Goal: Information Seeking & Learning: Learn about a topic

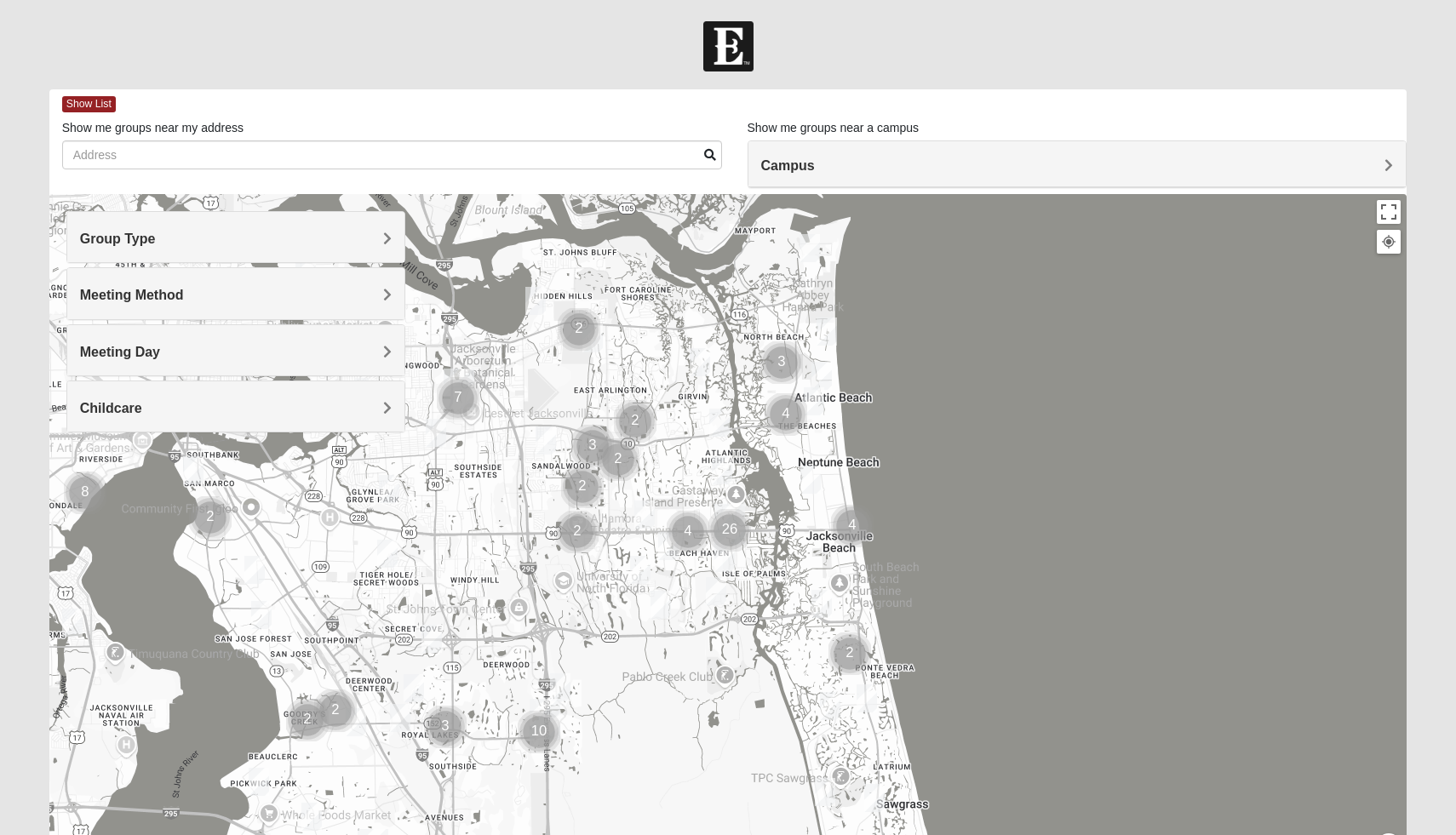
click at [155, 236] on span "Group Type" at bounding box center [118, 238] width 75 height 14
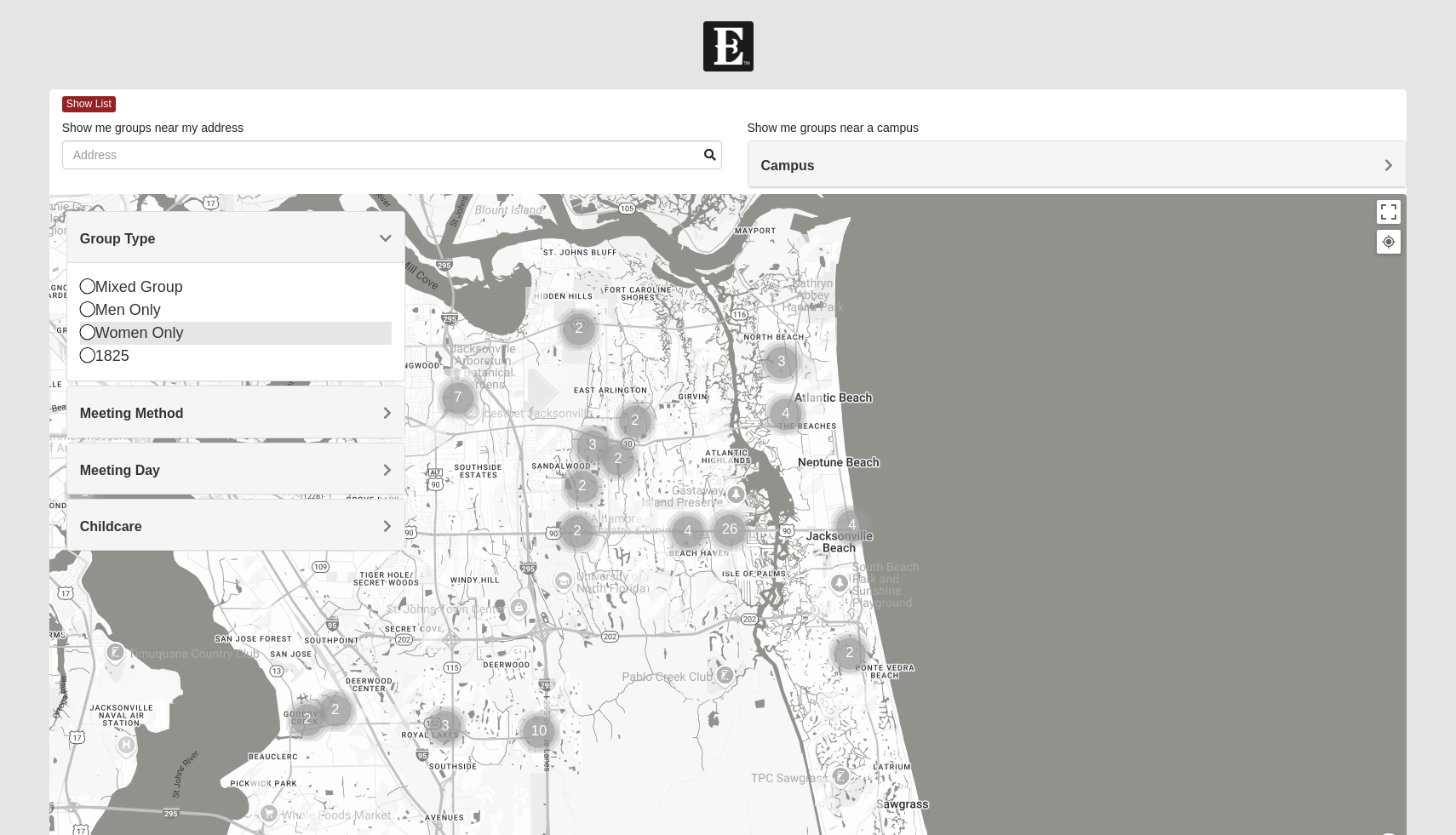
click at [80, 335] on icon at bounding box center [88, 331] width 15 height 15
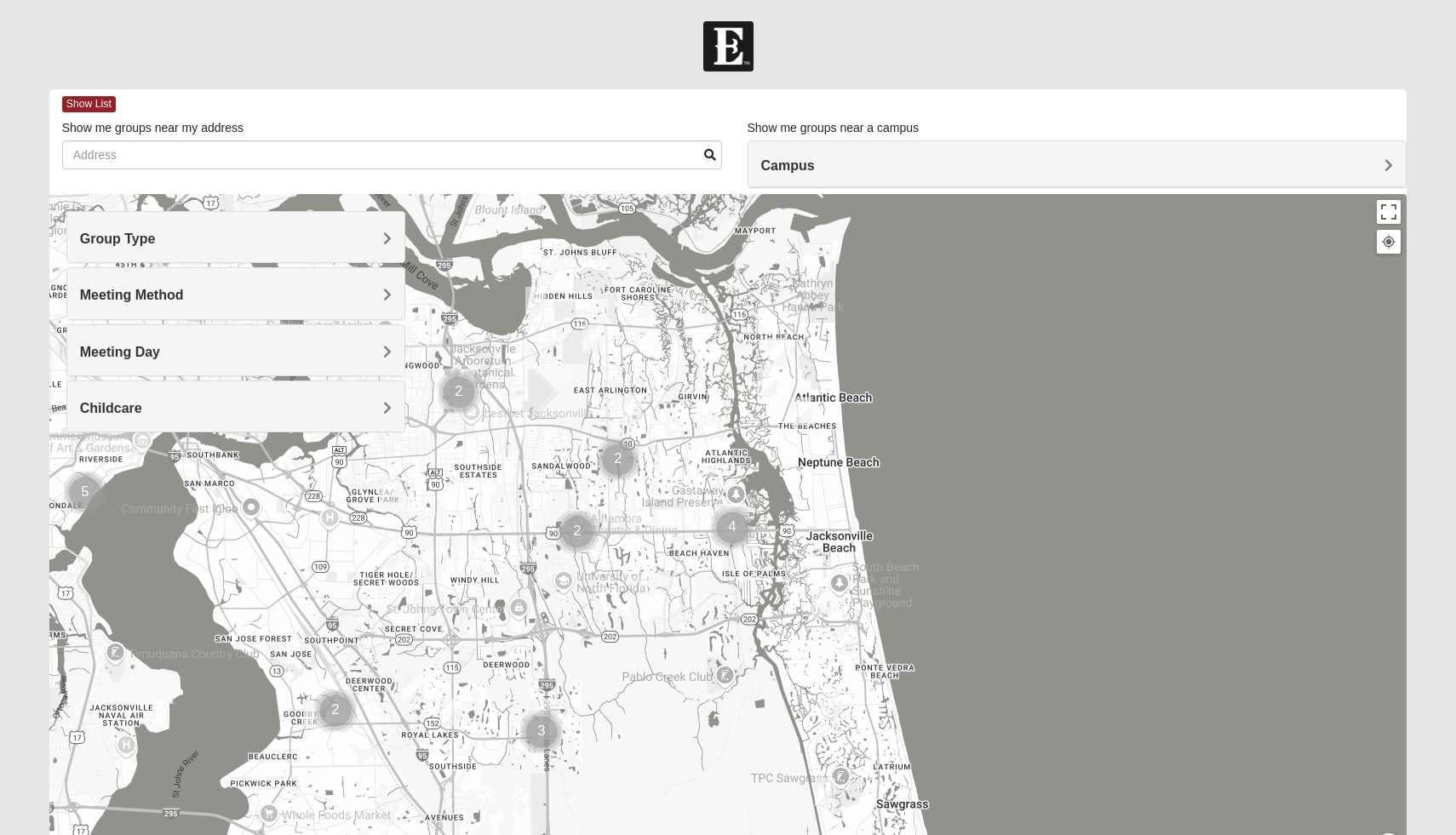
click at [184, 300] on span "Meeting Method" at bounding box center [132, 295] width 104 height 14
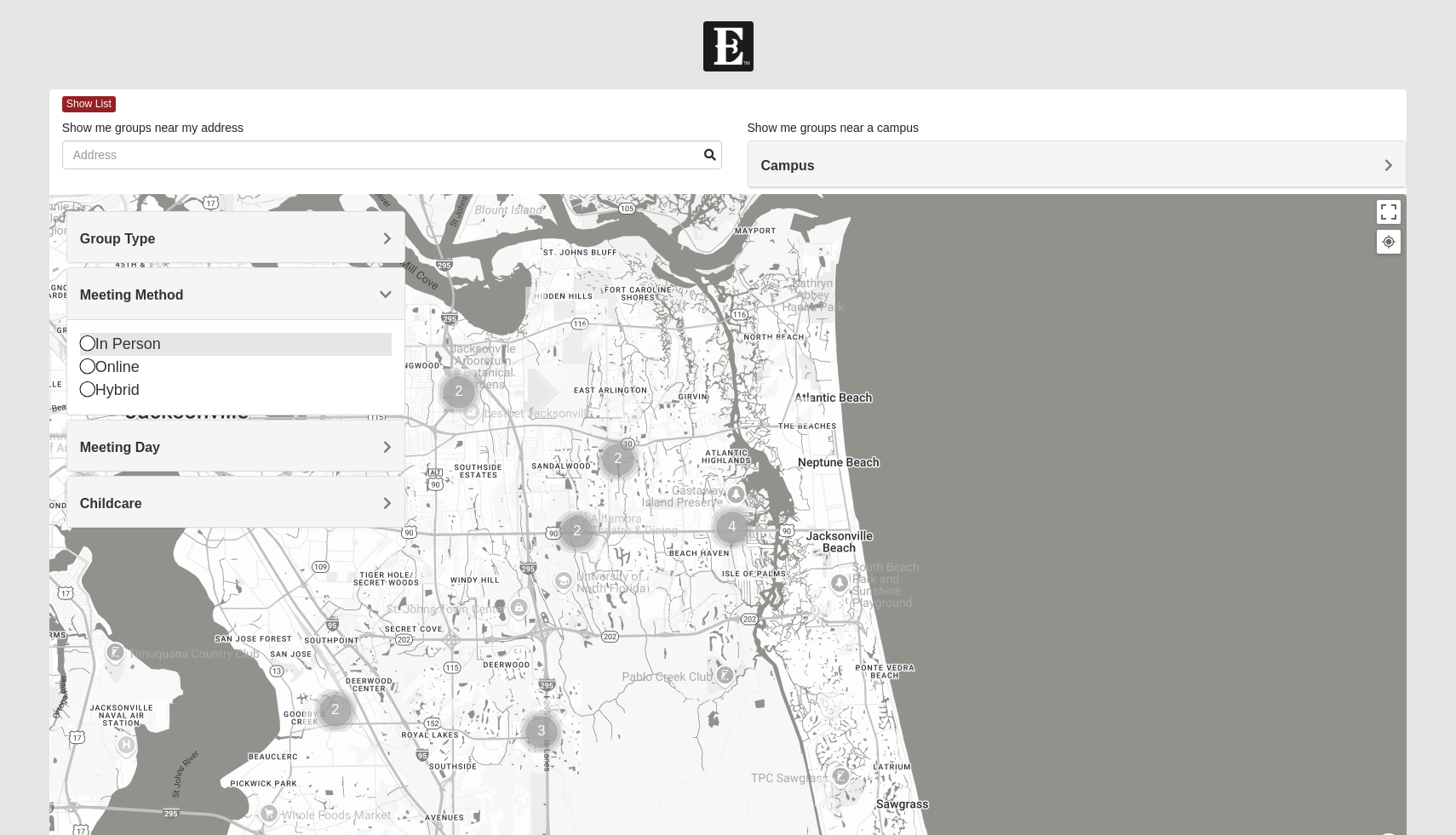
click at [88, 345] on icon at bounding box center [88, 343] width 15 height 15
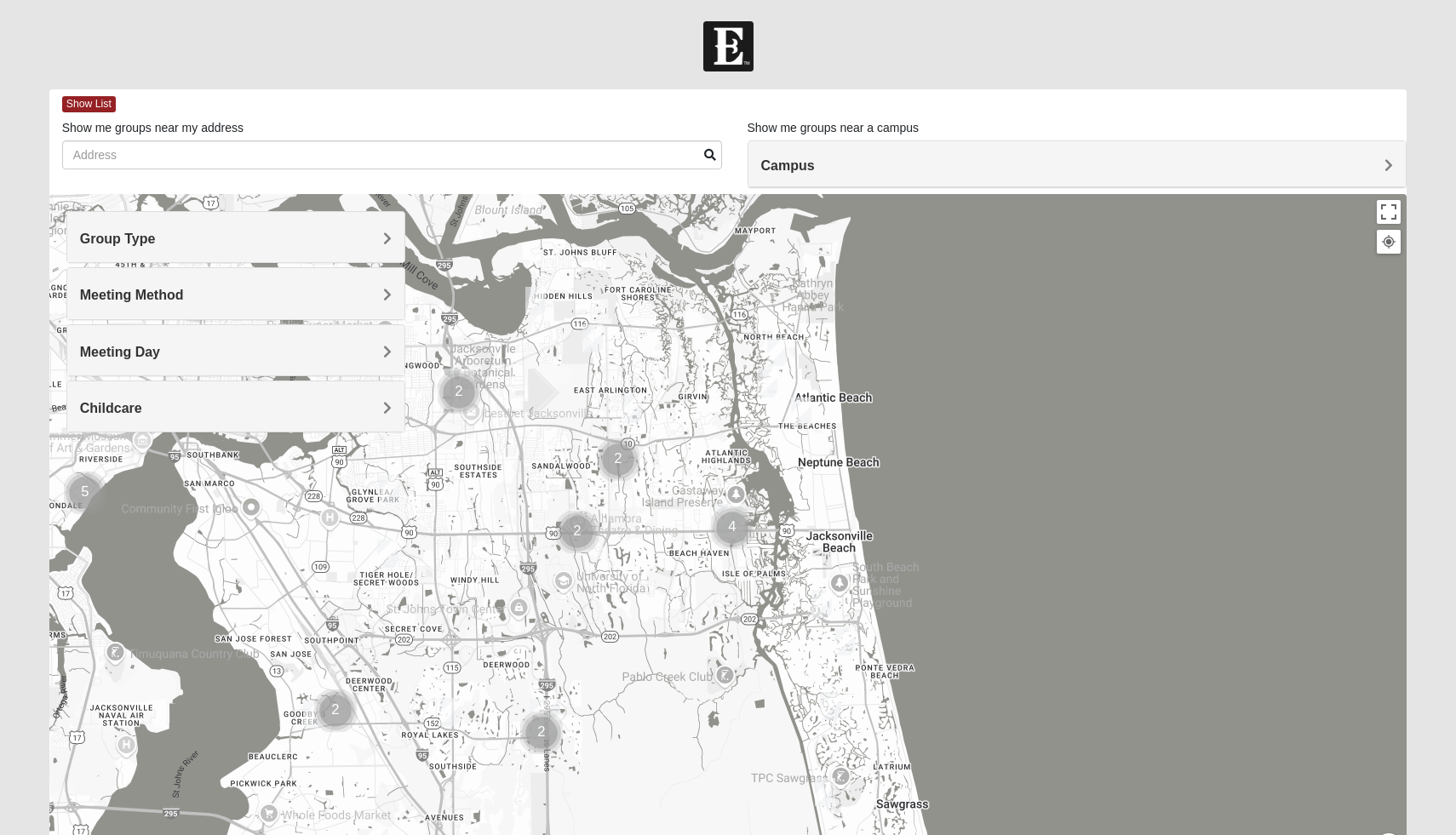
click at [160, 345] on span "Meeting Day" at bounding box center [120, 351] width 80 height 14
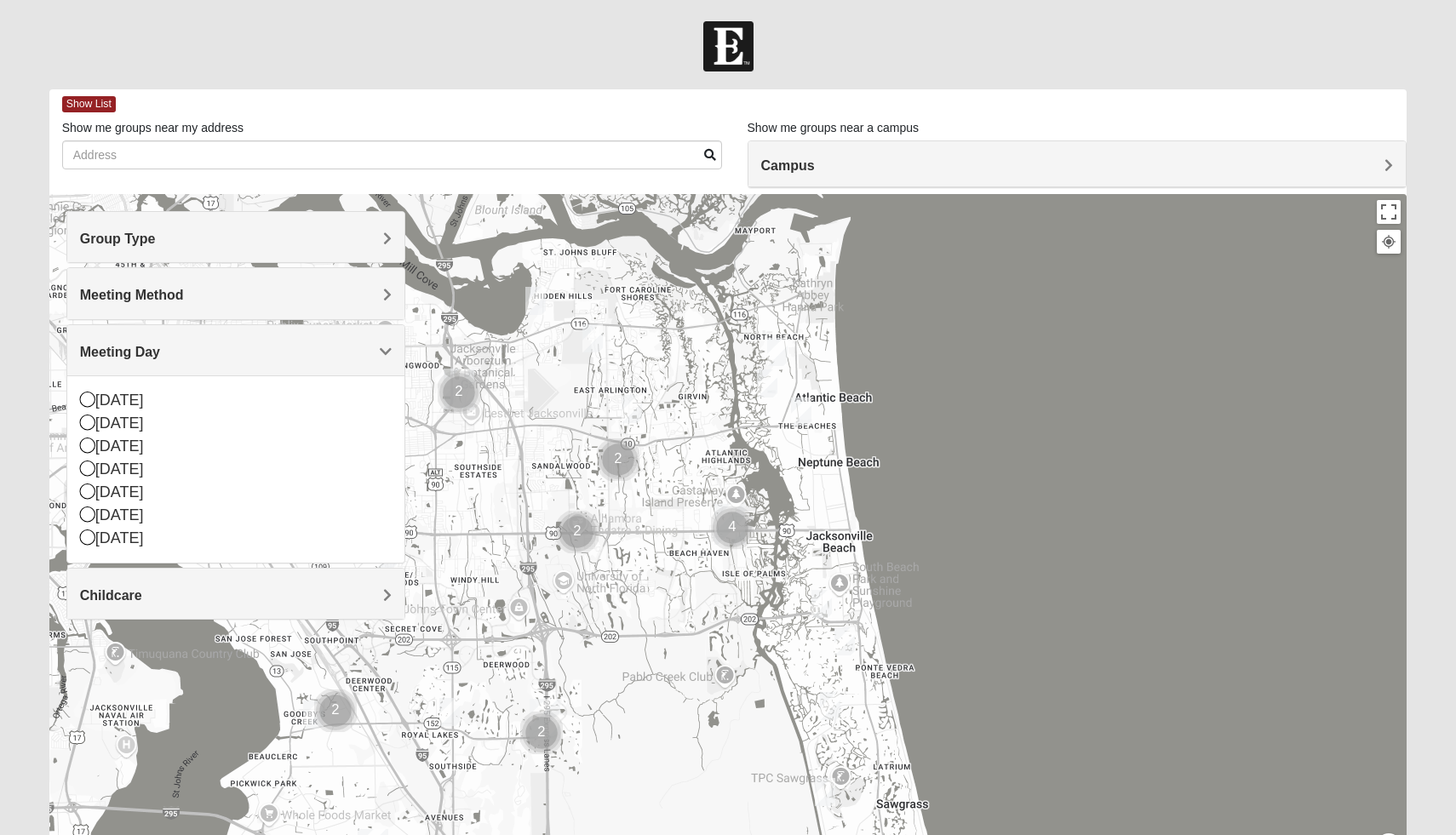
click at [160, 345] on span "Meeting Day" at bounding box center [120, 351] width 80 height 14
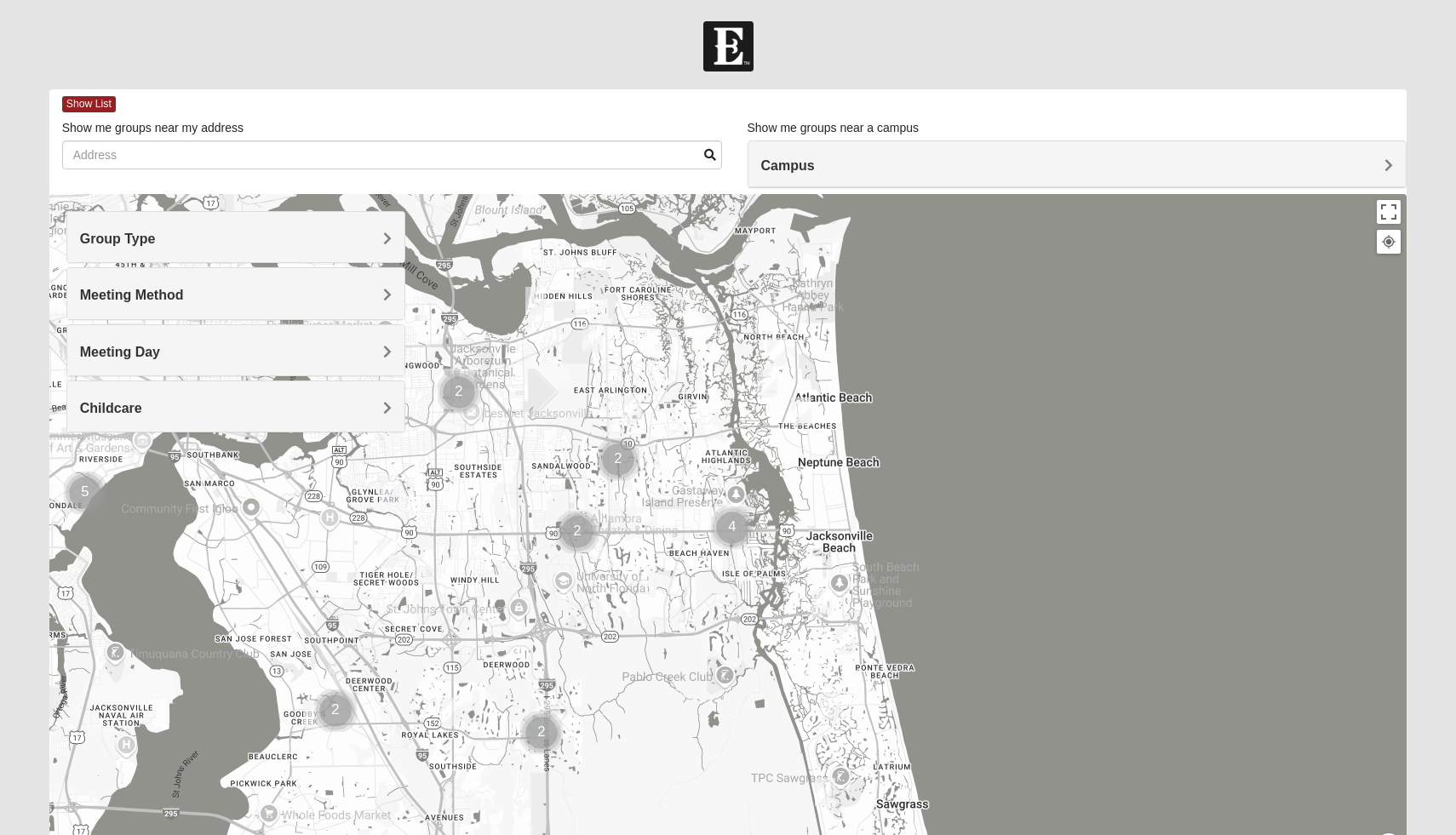
click at [142, 408] on span "Childcare" at bounding box center [111, 408] width 62 height 14
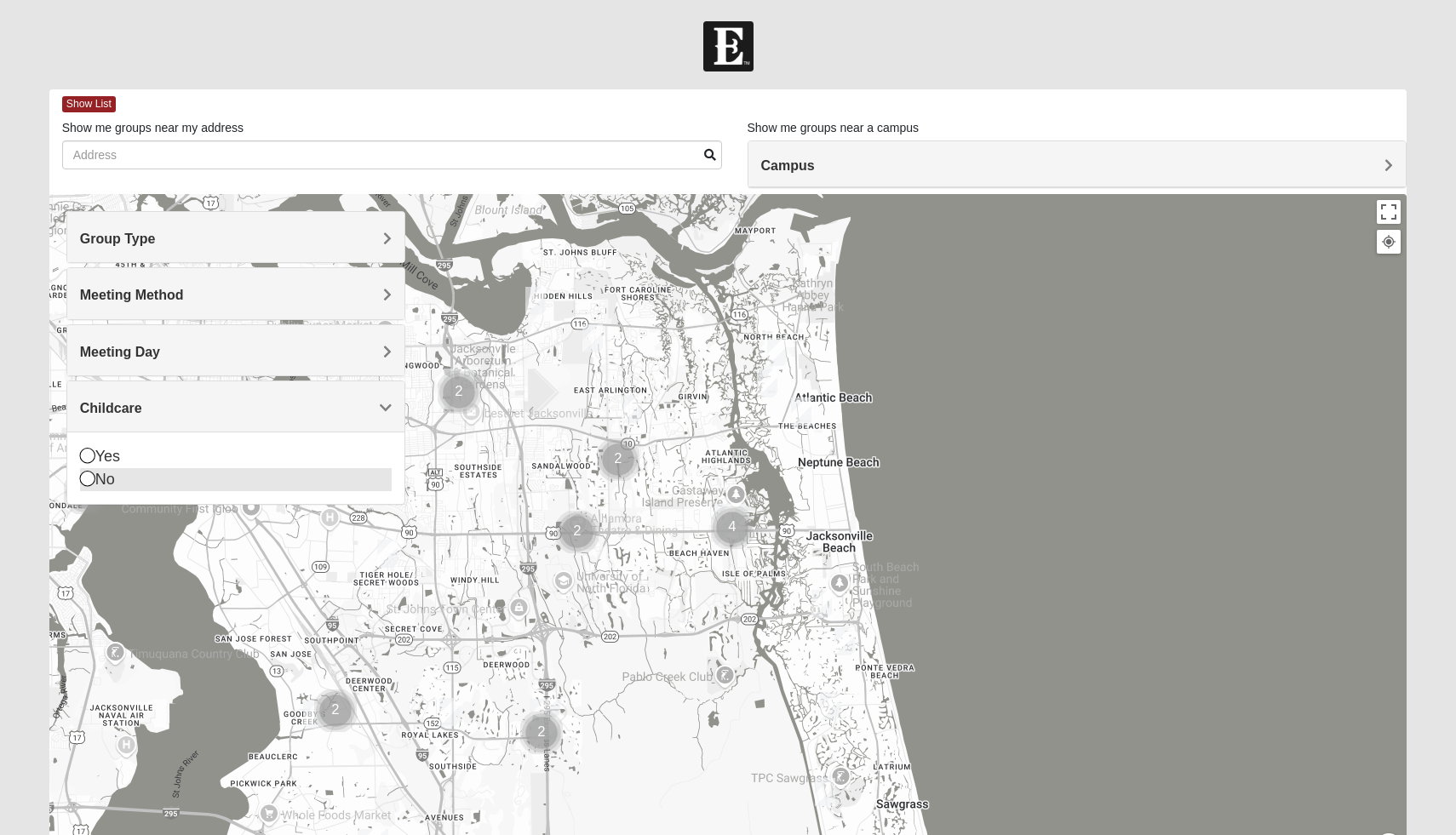
click at [90, 474] on icon at bounding box center [88, 478] width 15 height 15
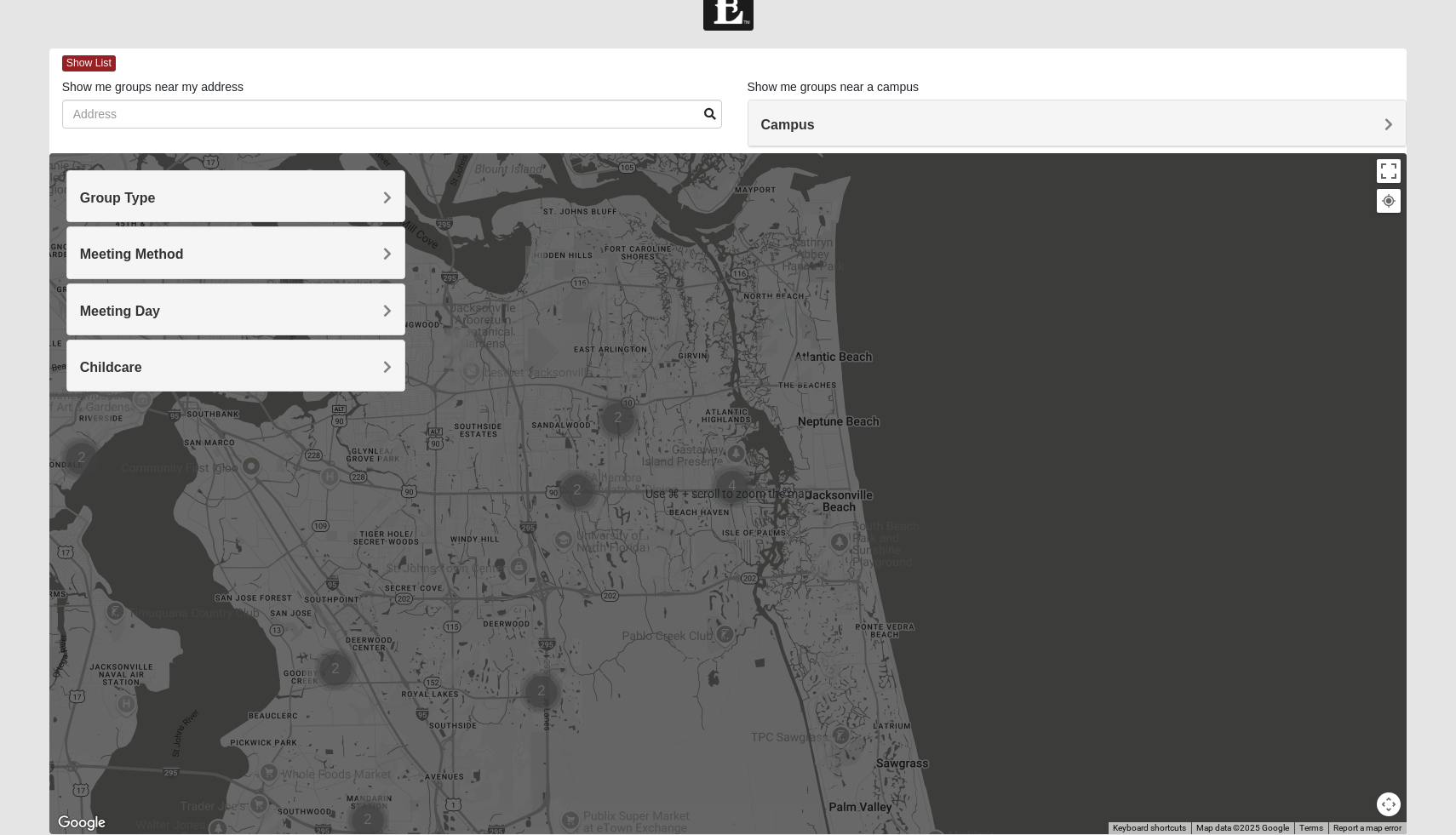
scroll to position [42, 0]
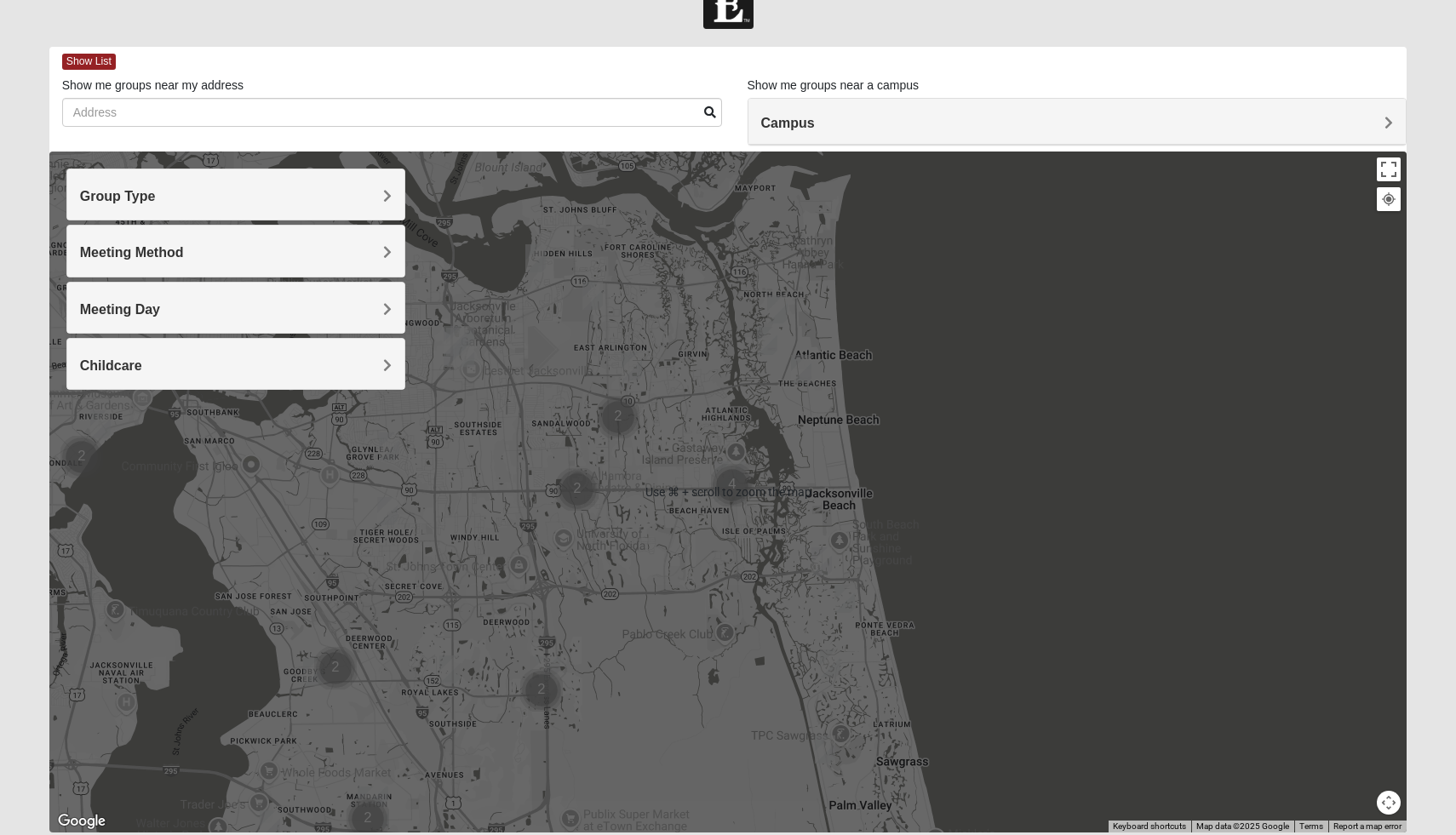
click at [1080, 392] on div at bounding box center [728, 491] width 1358 height 681
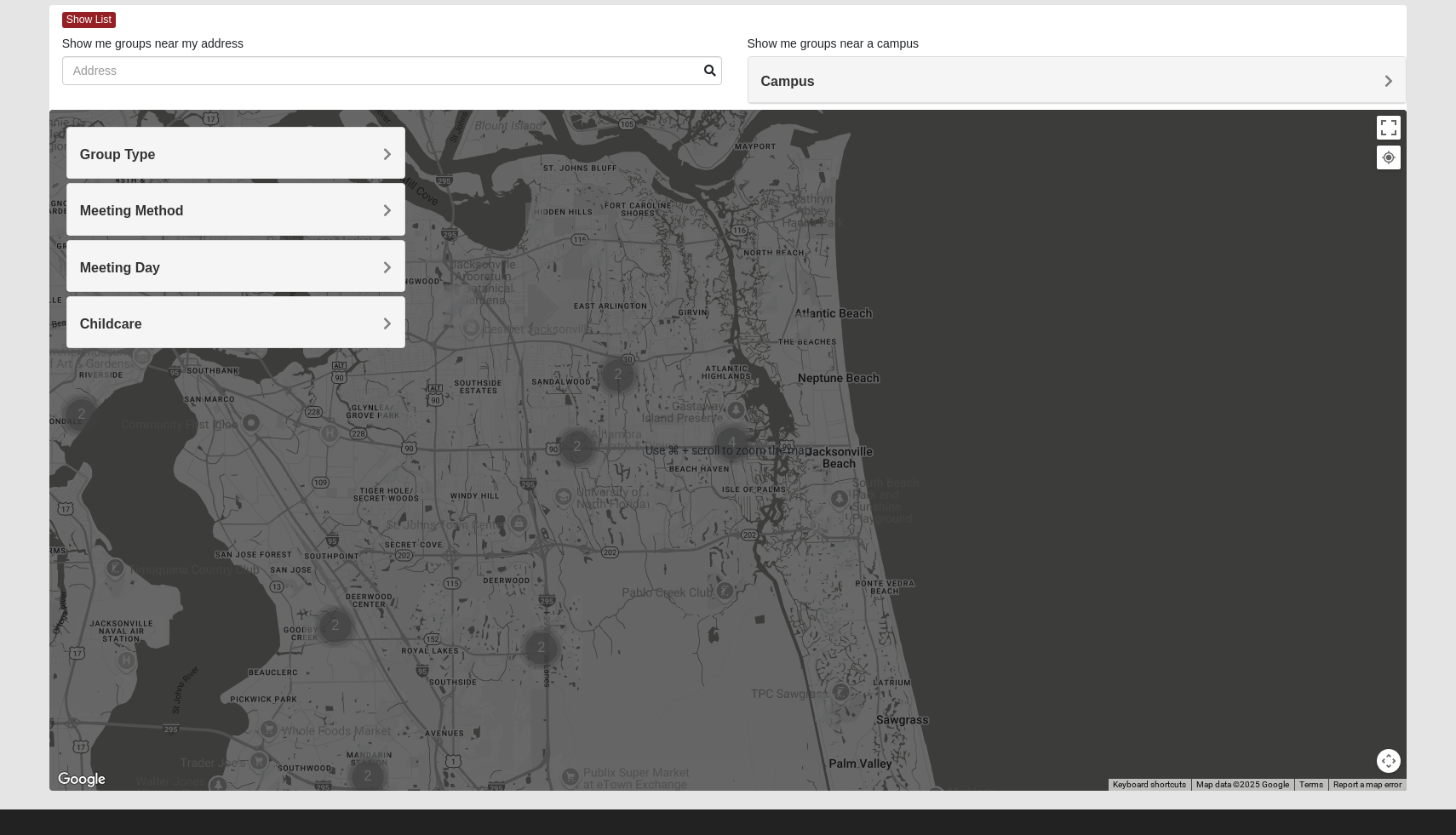
scroll to position [103, 0]
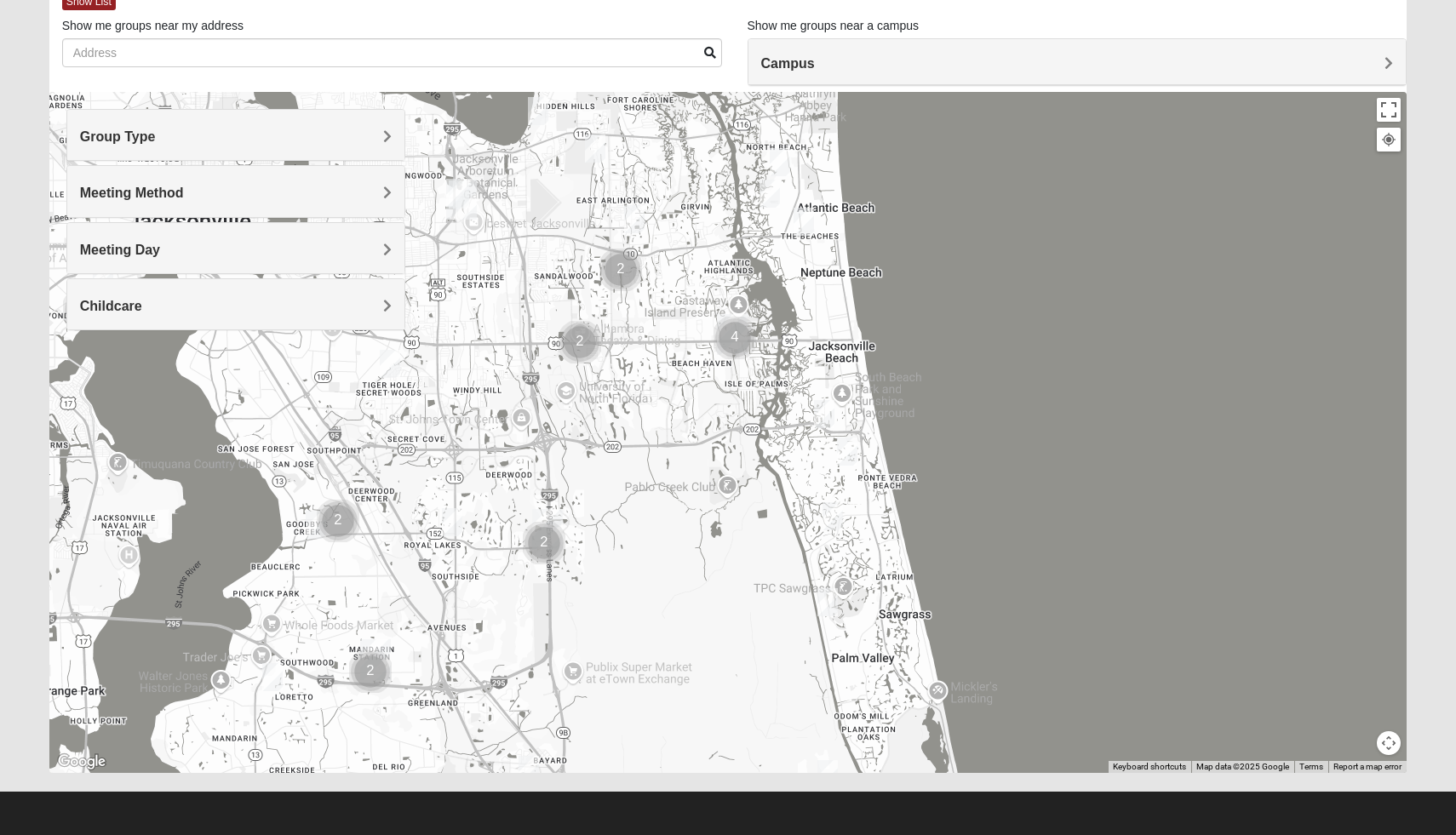
drag, startPoint x: 1053, startPoint y: 554, endPoint x: 1053, endPoint y: 468, distance: 86.0
click at [1054, 466] on div at bounding box center [728, 432] width 1358 height 681
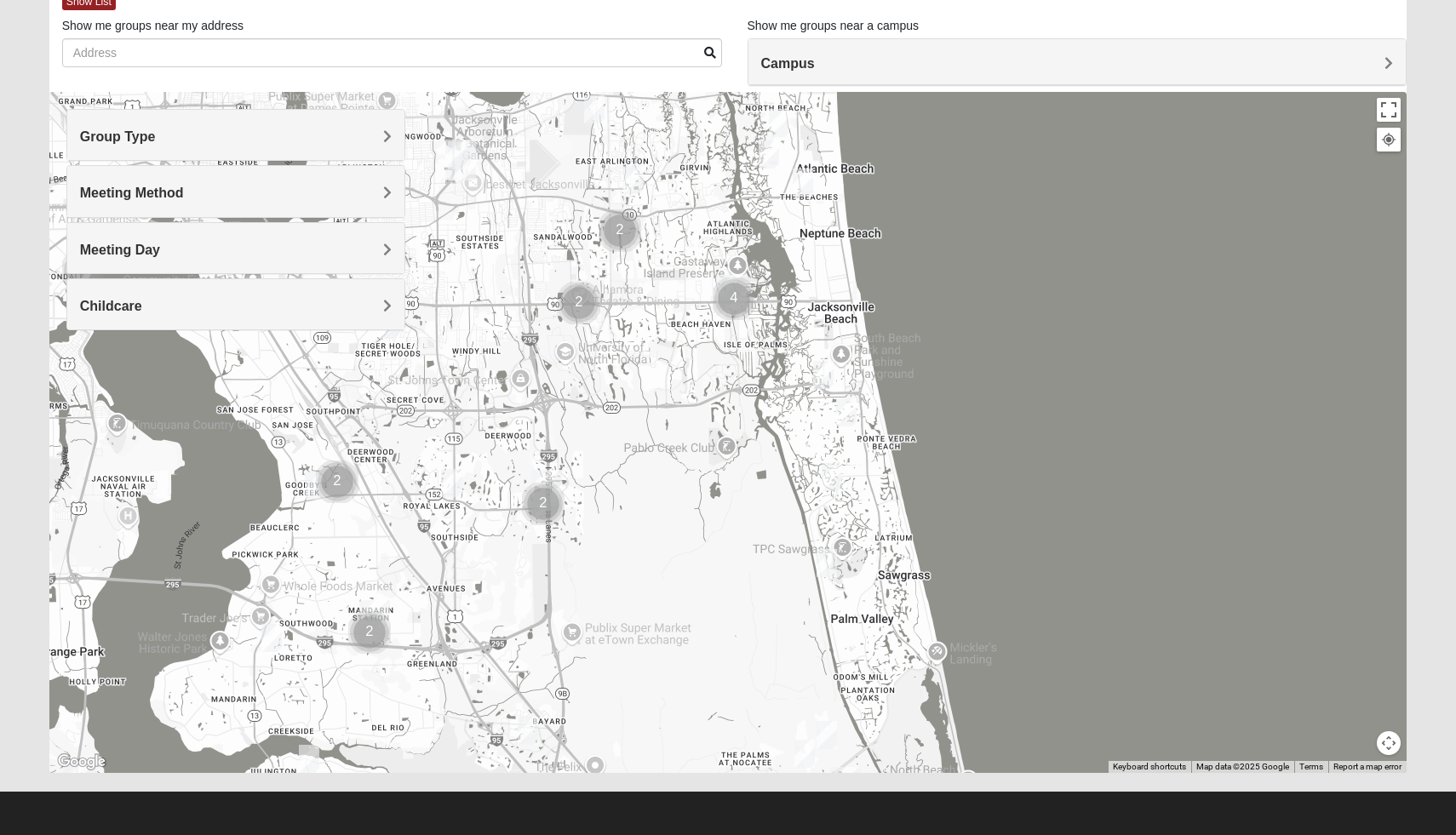
drag, startPoint x: 1053, startPoint y: 468, endPoint x: 1053, endPoint y: 408, distance: 60.0
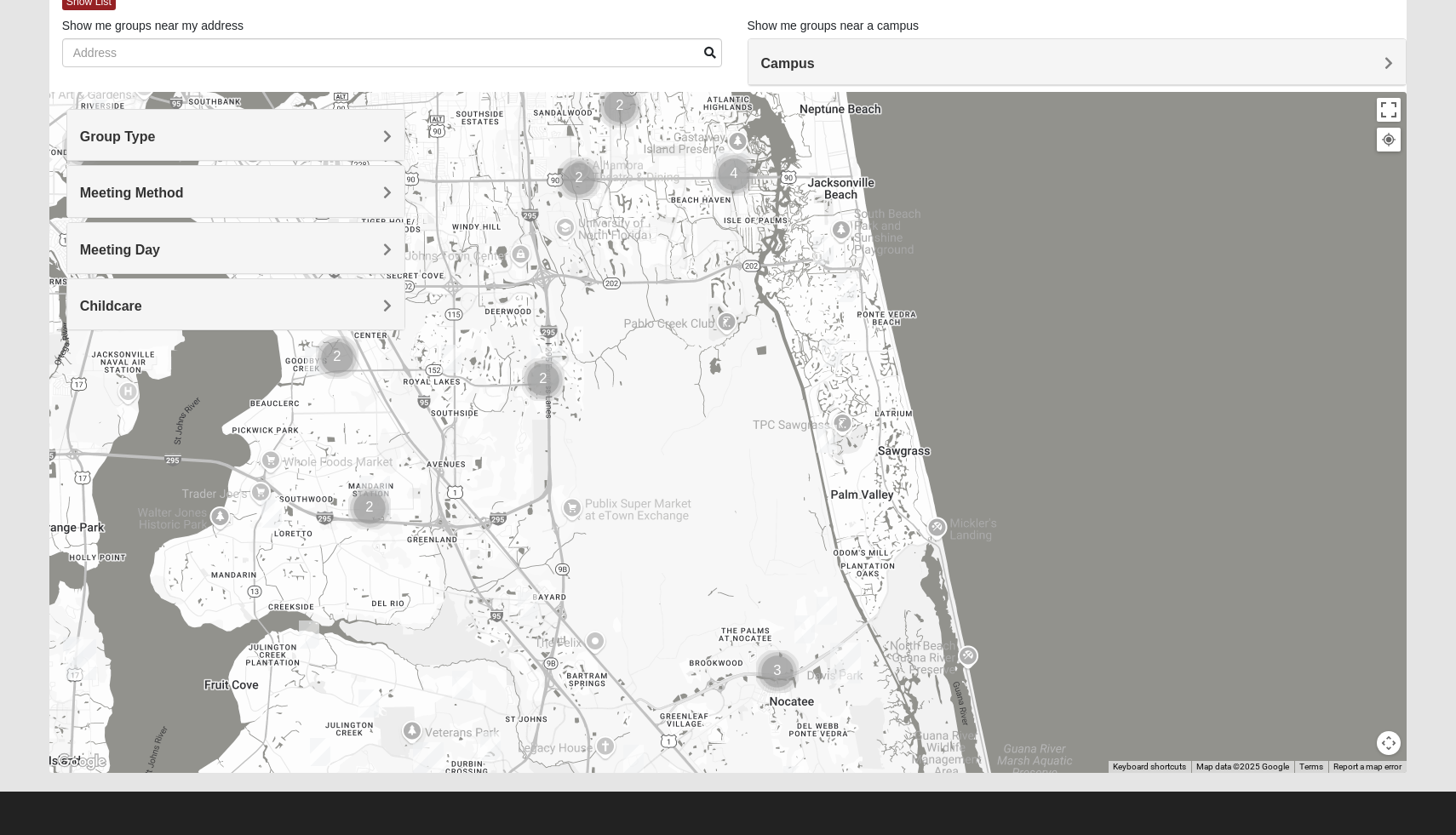
drag, startPoint x: 1053, startPoint y: 408, endPoint x: 1063, endPoint y: 185, distance: 223.2
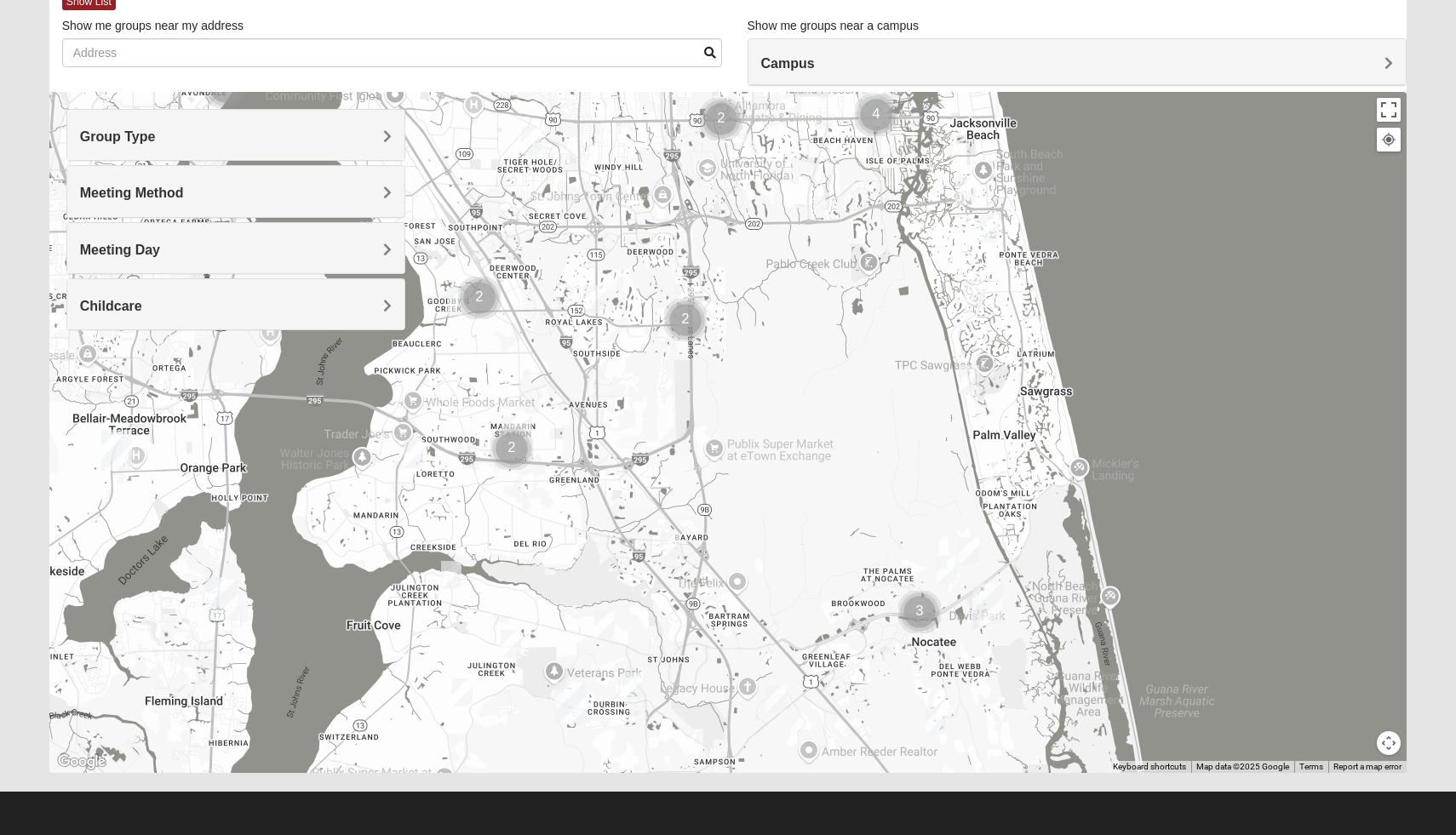
drag, startPoint x: 1077, startPoint y: 245, endPoint x: 1201, endPoint y: 355, distance: 165.8
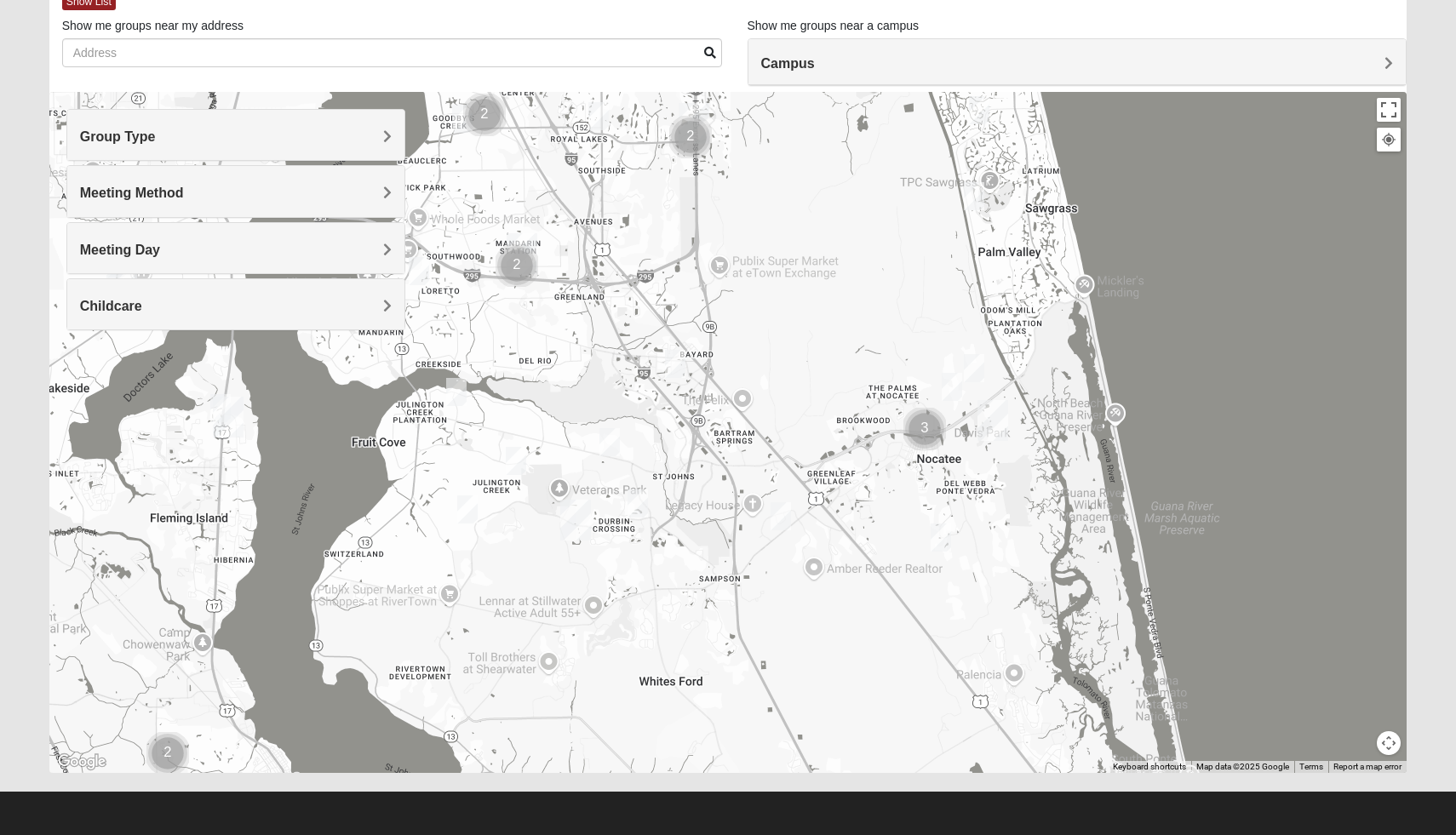
drag, startPoint x: 1212, startPoint y: 627, endPoint x: 1222, endPoint y: 451, distance: 176.3
click at [1222, 451] on div at bounding box center [728, 432] width 1358 height 681
click at [815, 60] on span "Campus" at bounding box center [787, 63] width 54 height 14
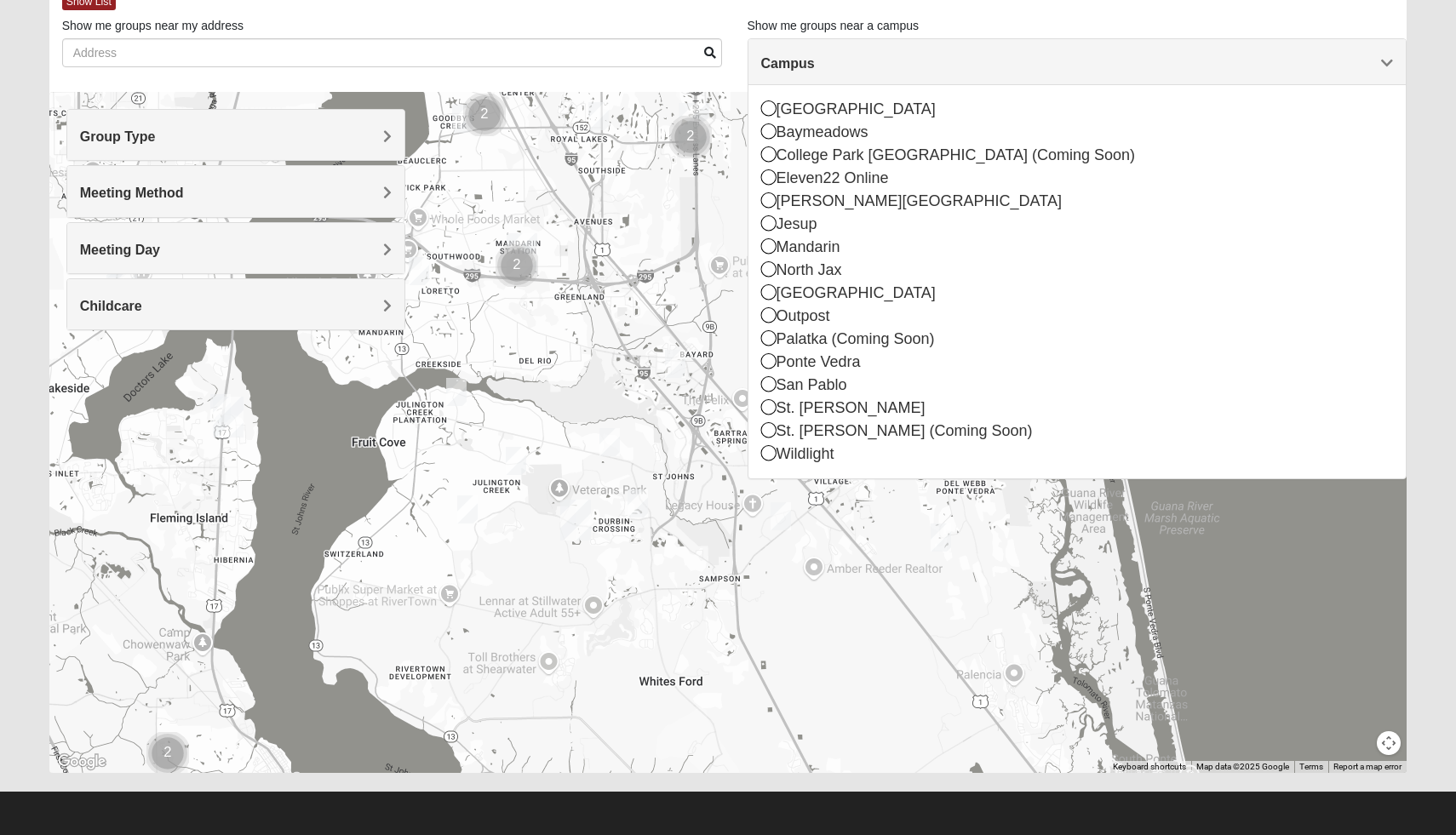
click at [759, 387] on div "[GEOGRAPHIC_DATA] [GEOGRAPHIC_DATA] [GEOGRAPHIC_DATA] (Coming Soon) Eleven22 On…" at bounding box center [1077, 281] width 658 height 393
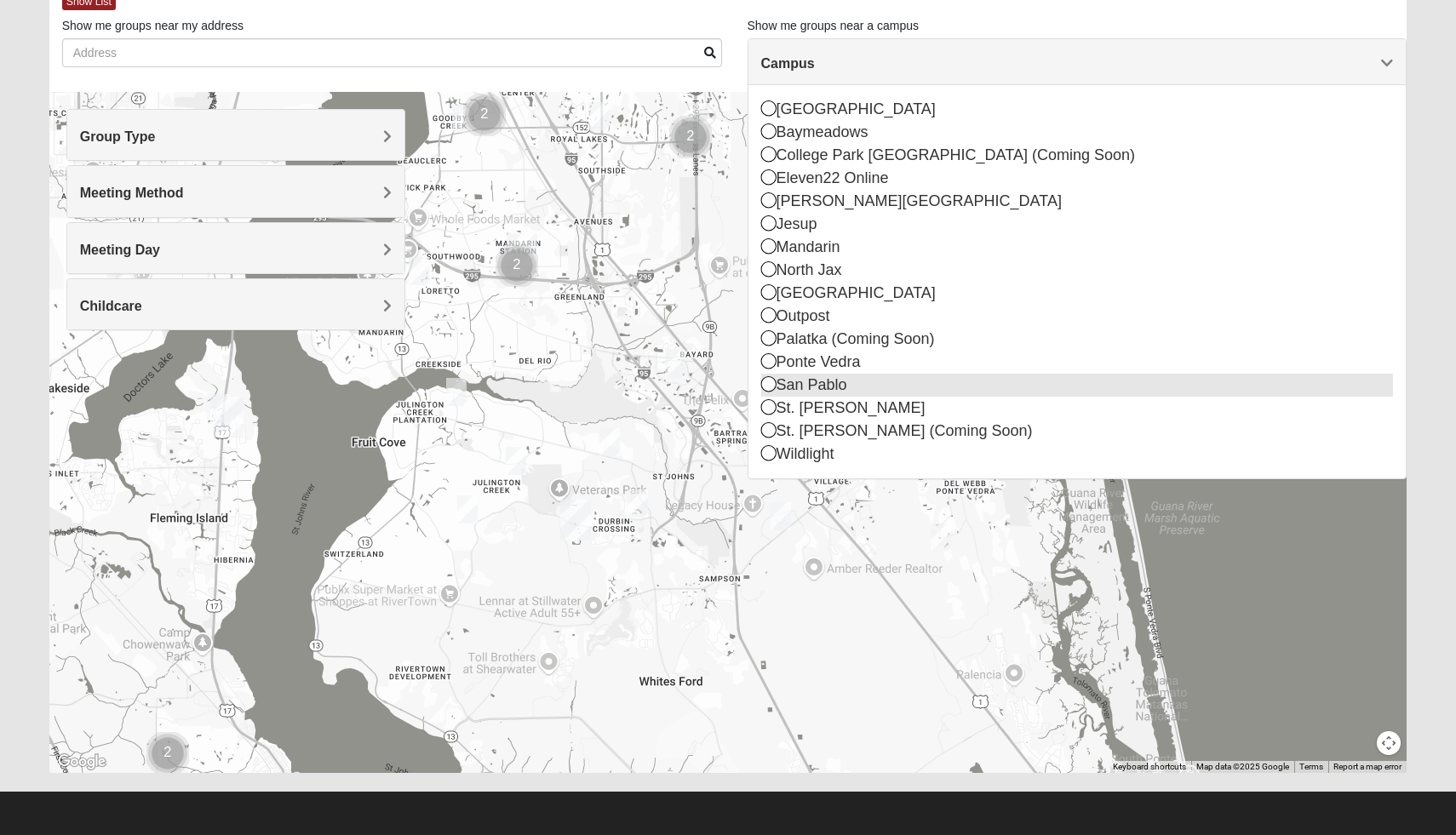
click at [765, 387] on icon at bounding box center [768, 384] width 15 height 15
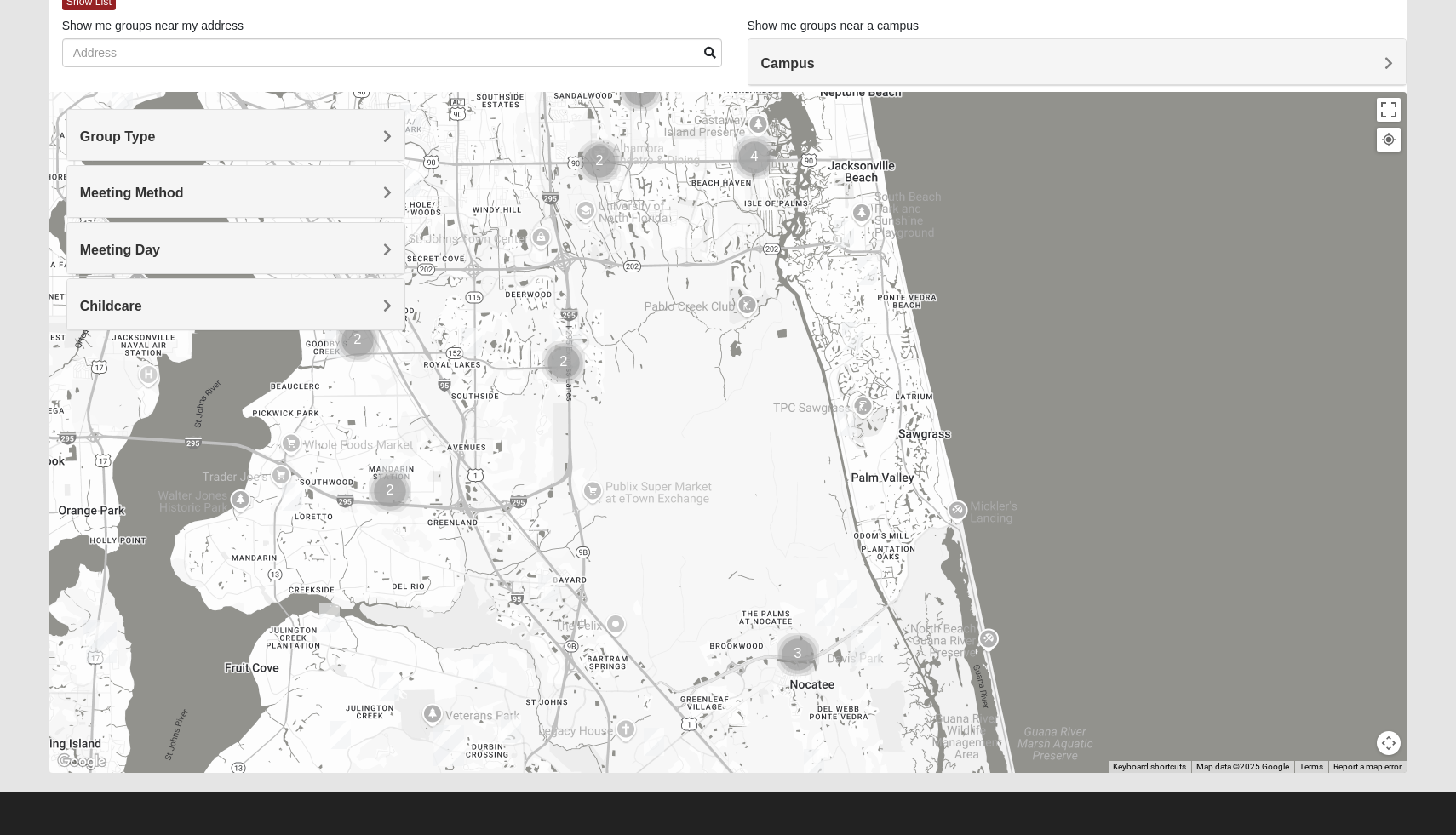
drag, startPoint x: 1169, startPoint y: 527, endPoint x: 1195, endPoint y: 230, distance: 298.1
click at [1195, 230] on div at bounding box center [728, 432] width 1358 height 681
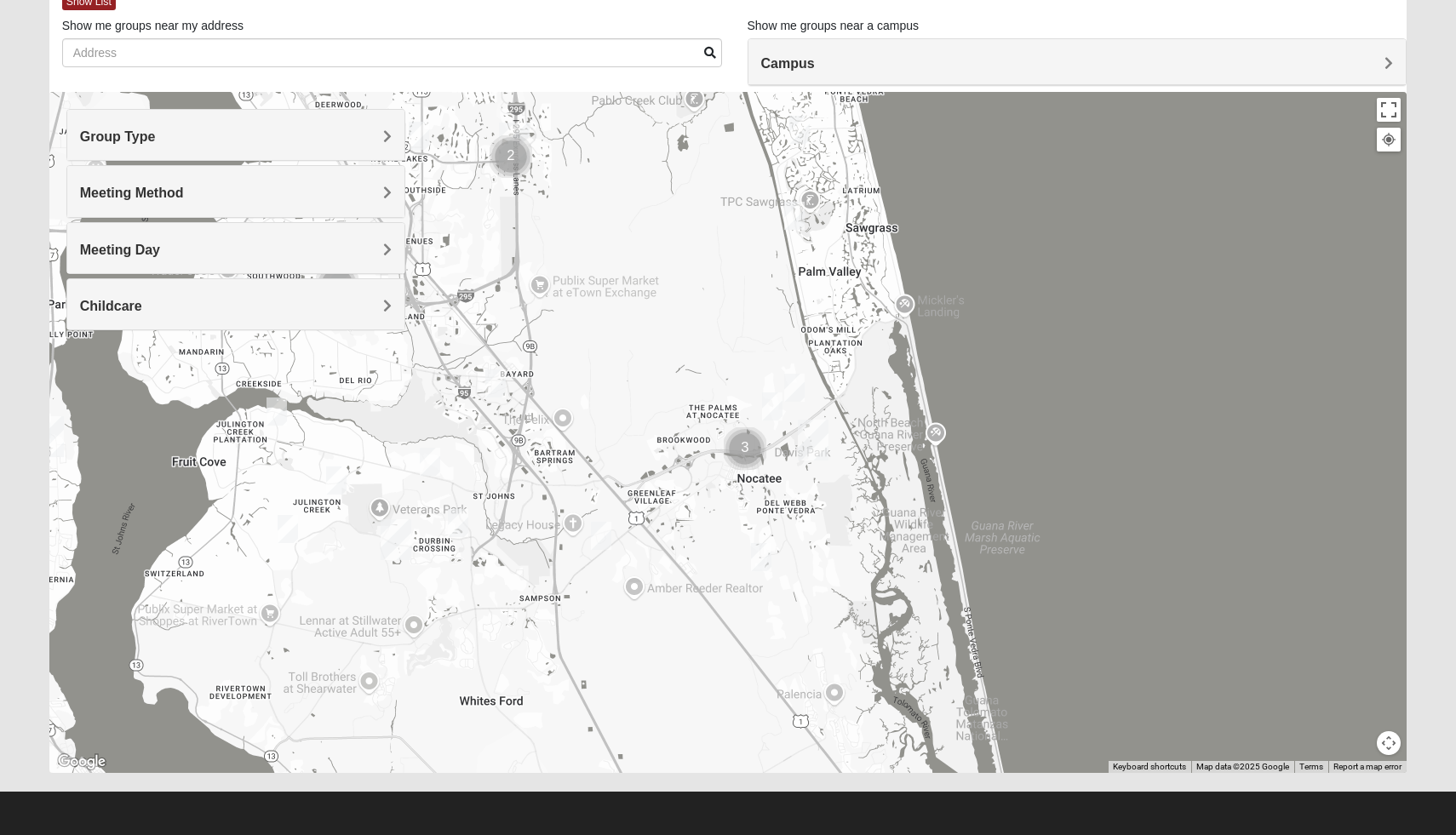
click at [1103, 111] on div at bounding box center [728, 432] width 1358 height 681
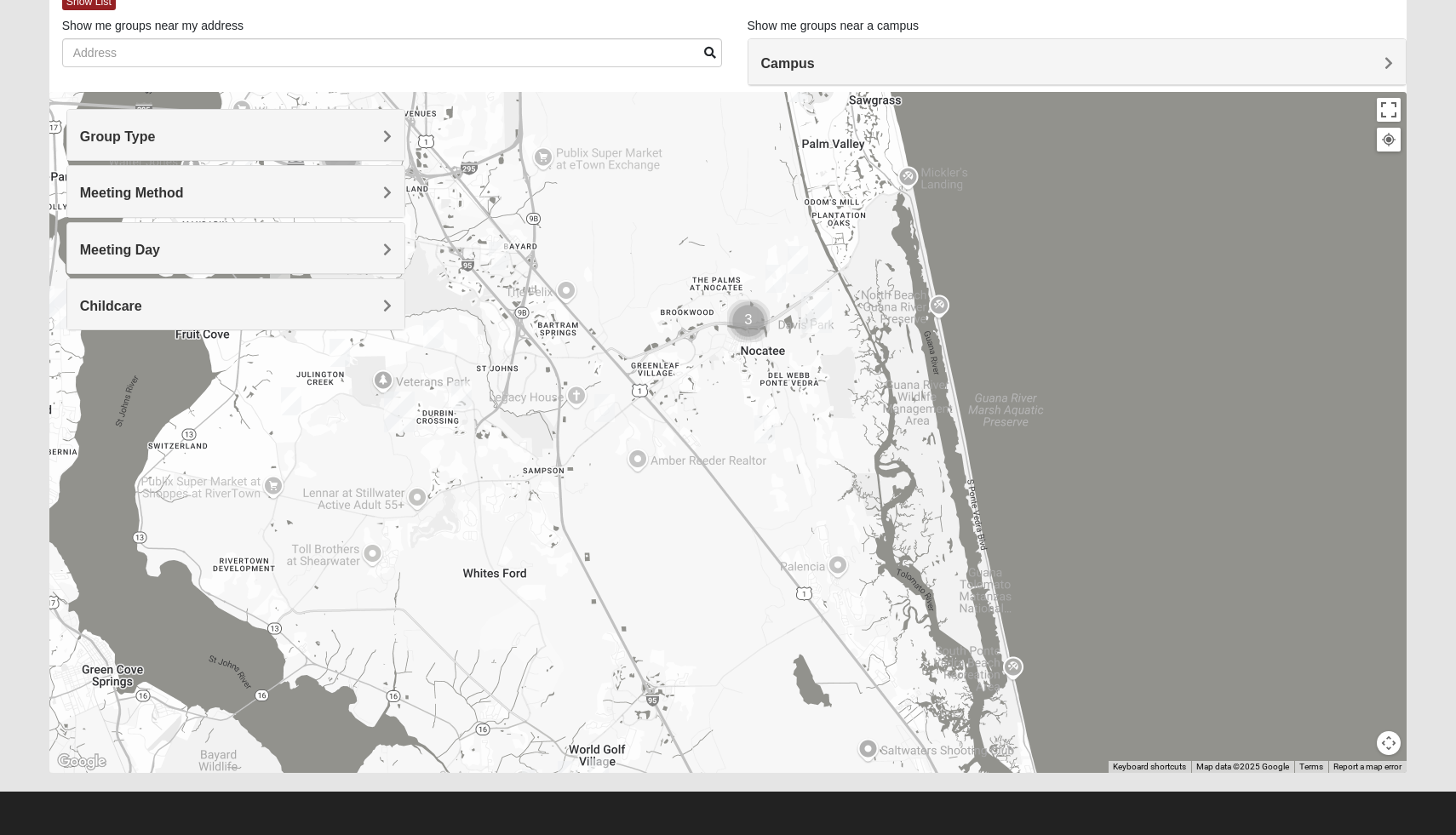
drag, startPoint x: 1078, startPoint y: 393, endPoint x: 1081, endPoint y: 253, distance: 140.0
click at [1081, 253] on div at bounding box center [728, 432] width 1358 height 681
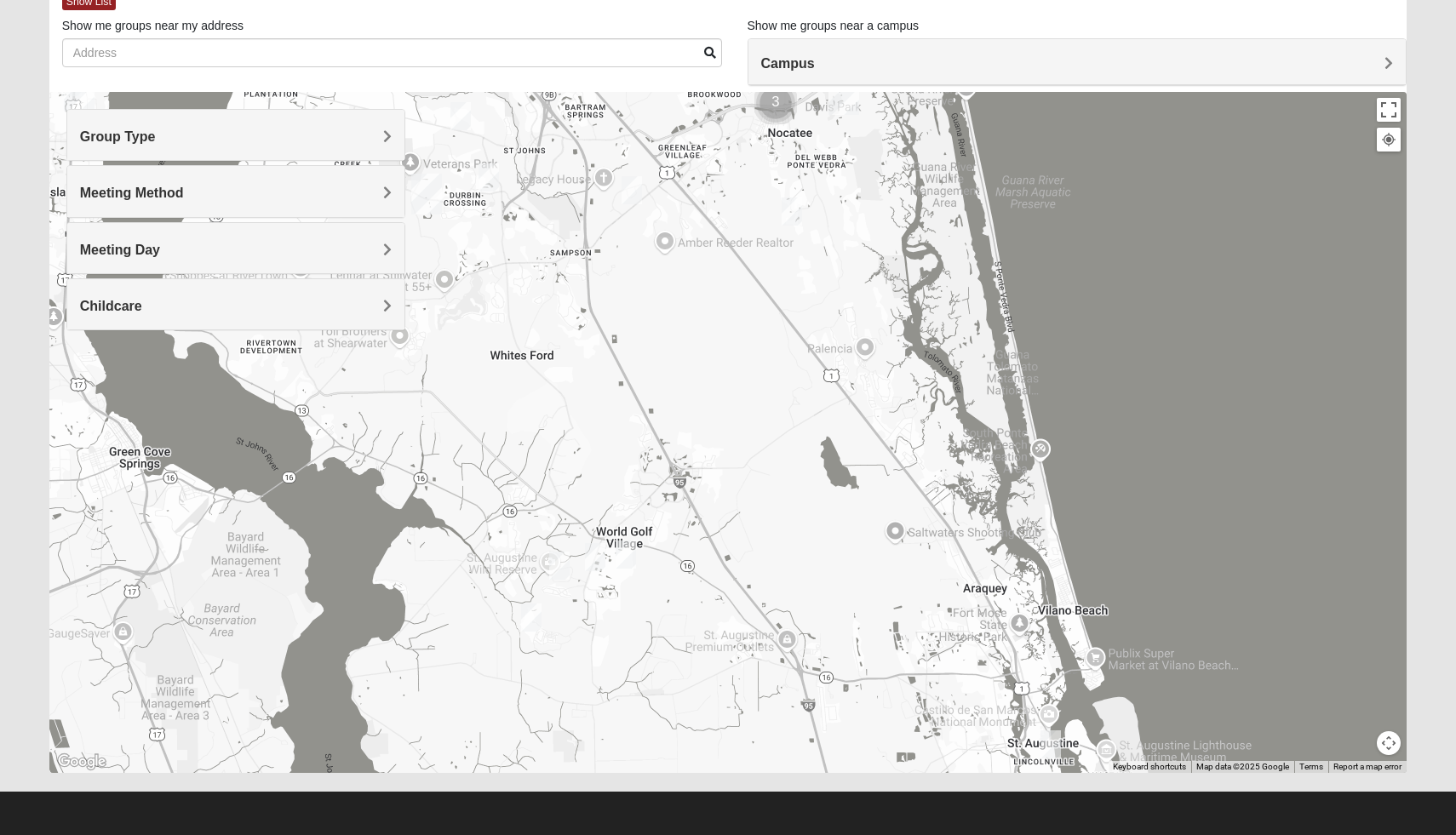
drag, startPoint x: 1036, startPoint y: 486, endPoint x: 1062, endPoint y: 285, distance: 202.7
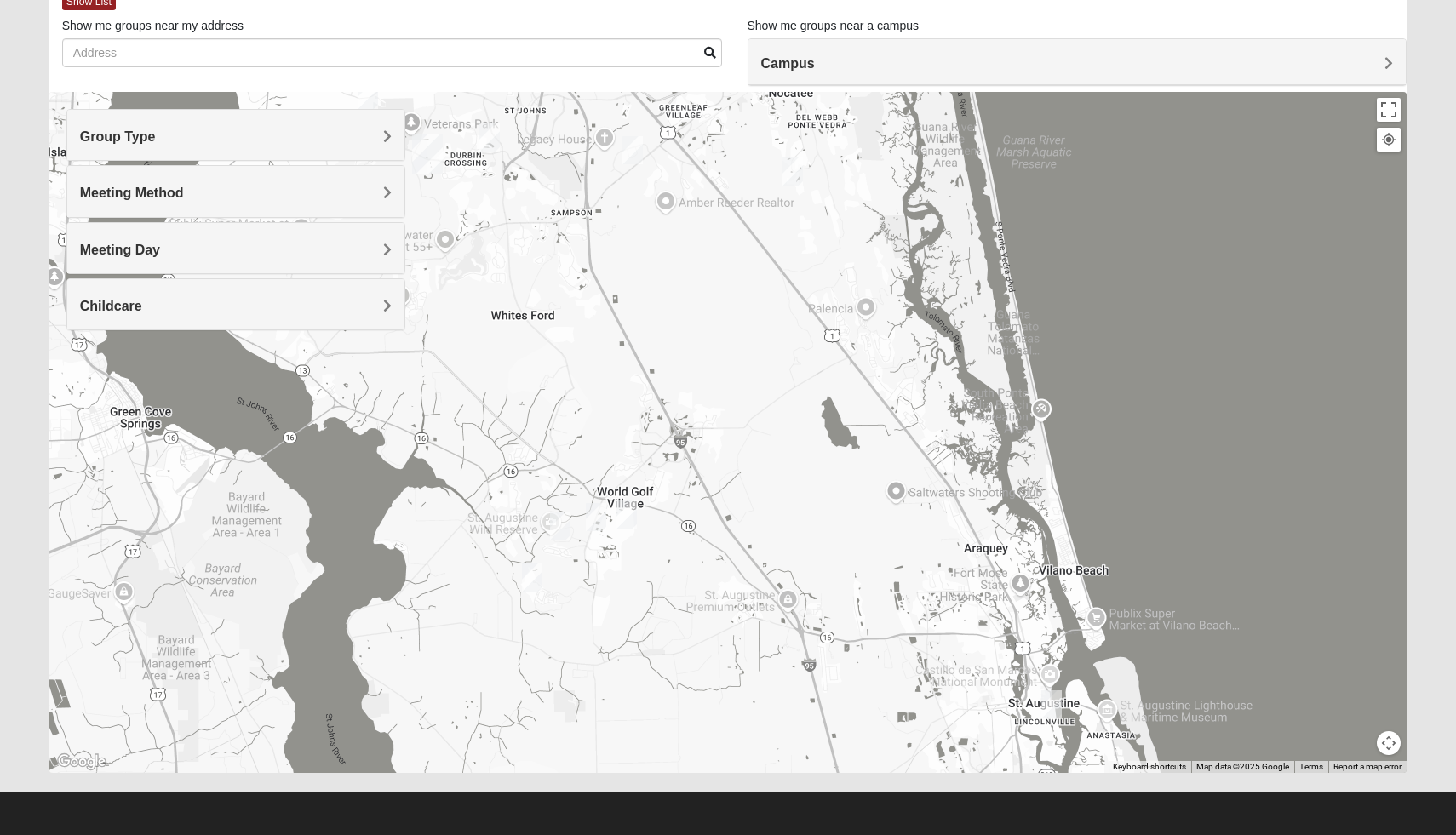
drag, startPoint x: 643, startPoint y: 592, endPoint x: 644, endPoint y: 546, distance: 46.0
click at [644, 546] on div at bounding box center [728, 432] width 1358 height 681
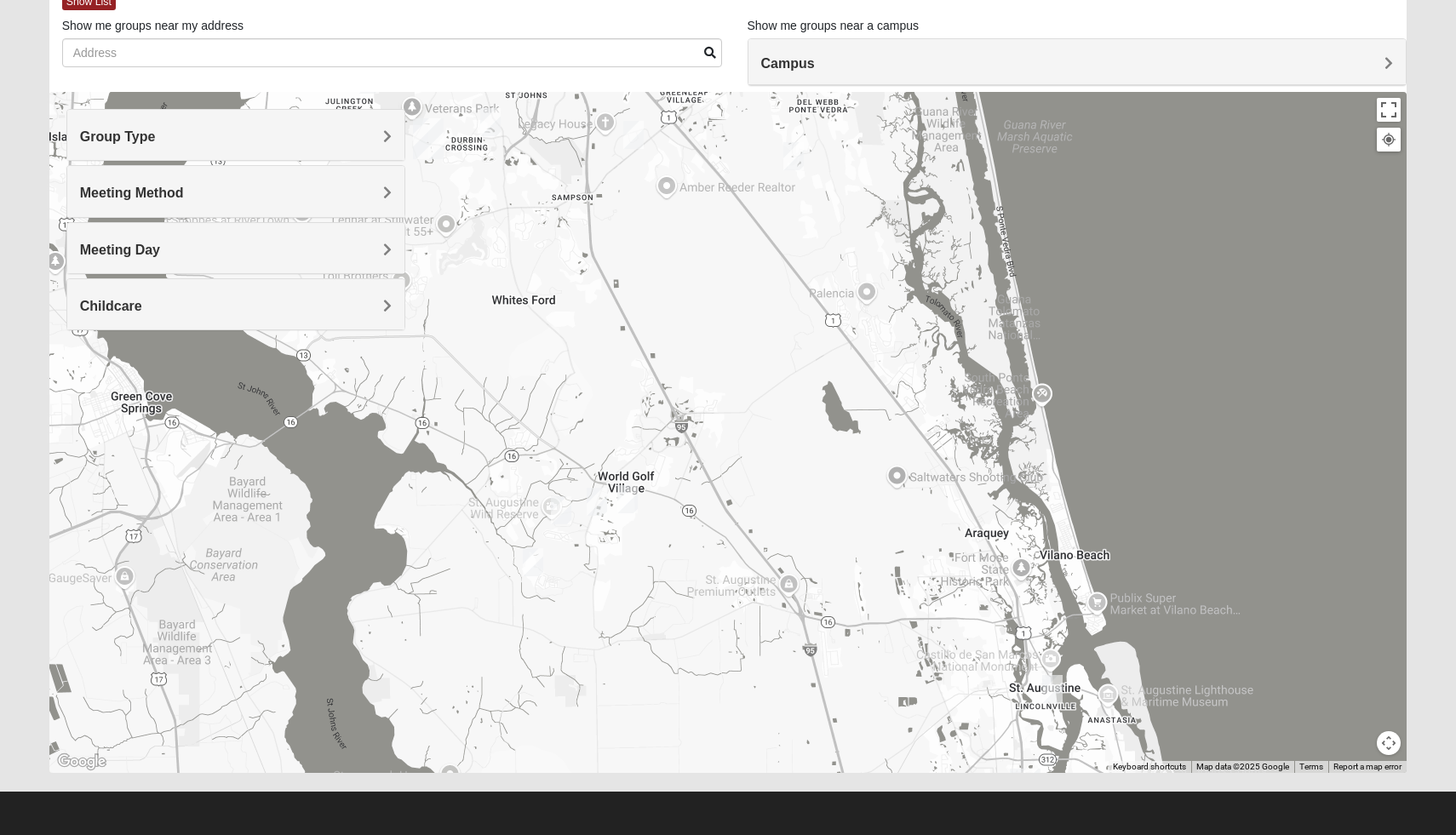
click at [644, 546] on div at bounding box center [728, 432] width 1358 height 681
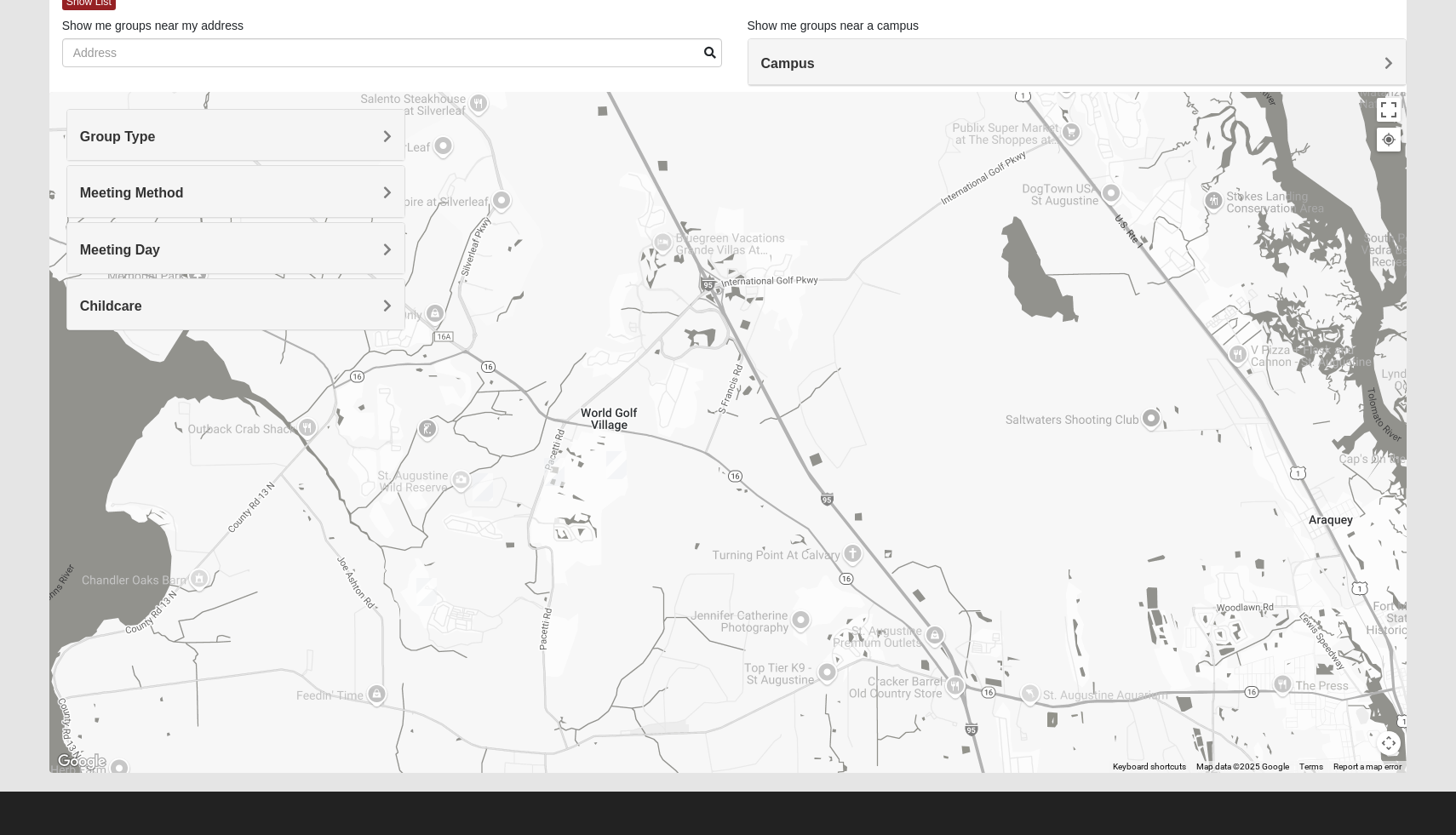
click at [644, 546] on div at bounding box center [728, 432] width 1358 height 681
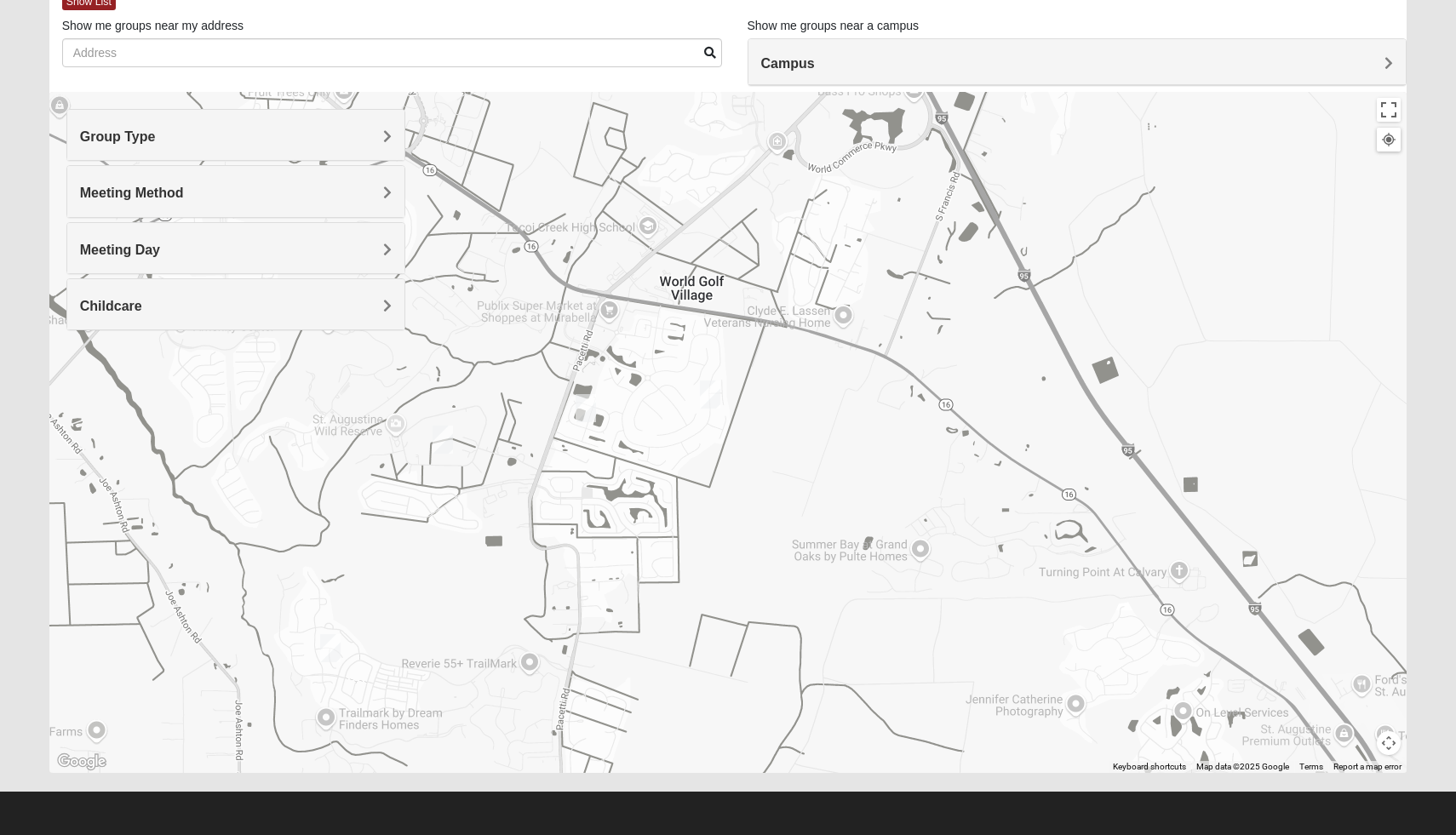
drag, startPoint x: 647, startPoint y: 490, endPoint x: 768, endPoint y: 484, distance: 121.1
click at [768, 484] on div at bounding box center [728, 432] width 1358 height 681
click at [336, 638] on img "Womens Worsham / Schultheis 32092" at bounding box center [332, 646] width 21 height 28
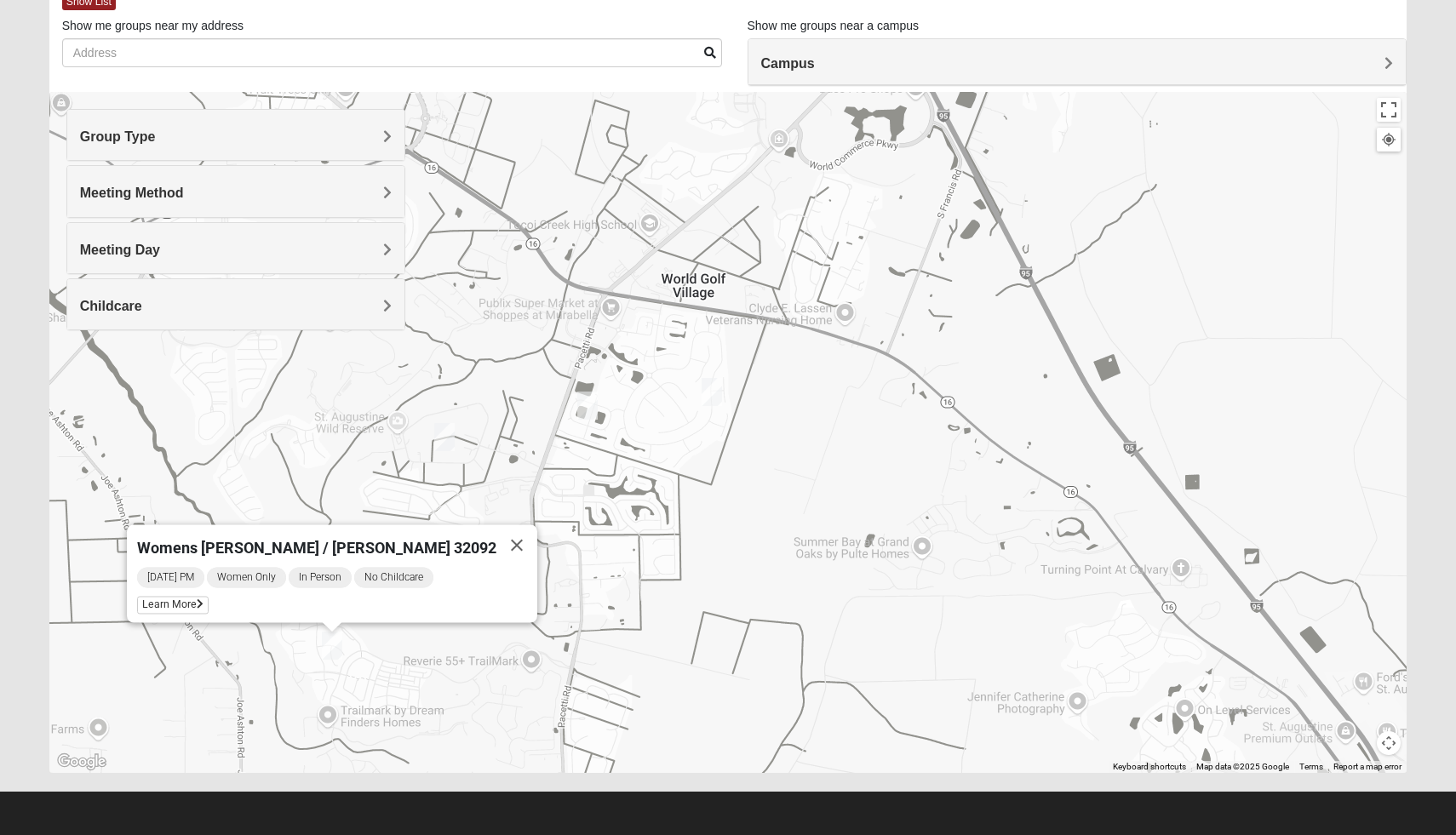
click at [841, 449] on div "Womens [PERSON_NAME] / [PERSON_NAME] 32092 [DATE] PM Women Only In Person No Ch…" at bounding box center [728, 432] width 1358 height 681
click at [446, 434] on img "Womens Shelton, McNutt 32092" at bounding box center [445, 437] width 21 height 28
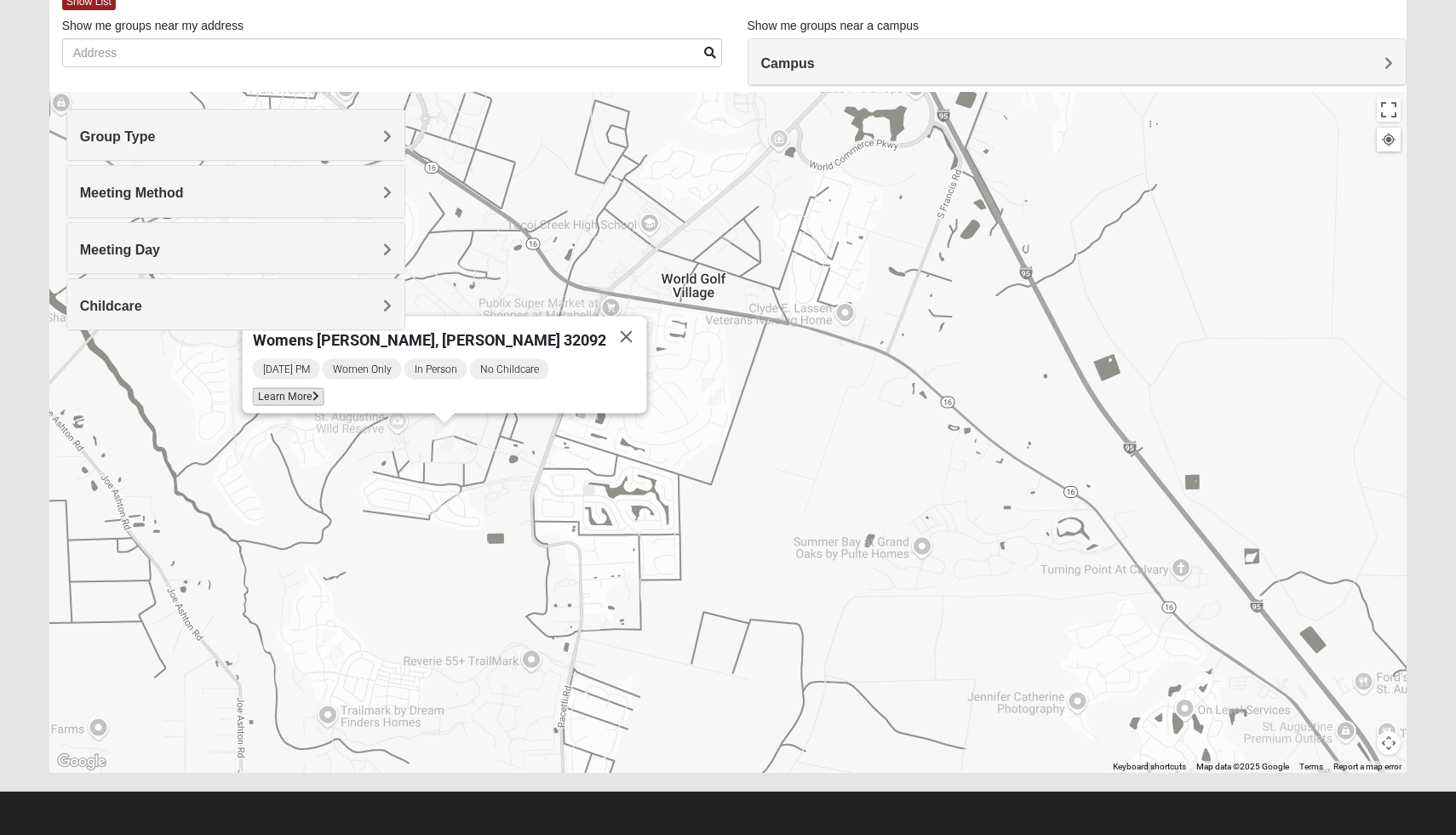
click at [319, 392] on icon at bounding box center [315, 396] width 7 height 10
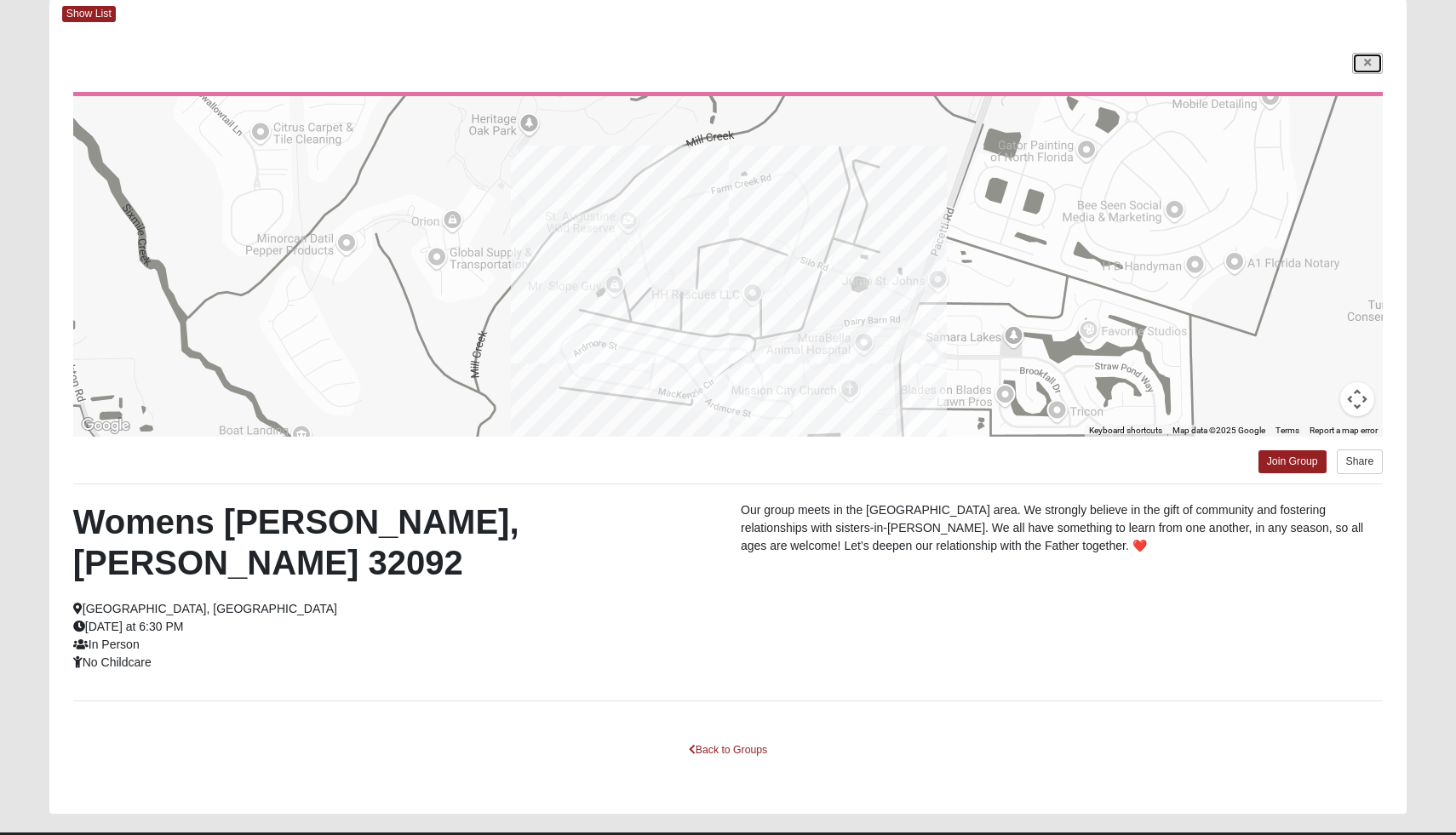
click at [1371, 64] on link at bounding box center [1367, 63] width 31 height 22
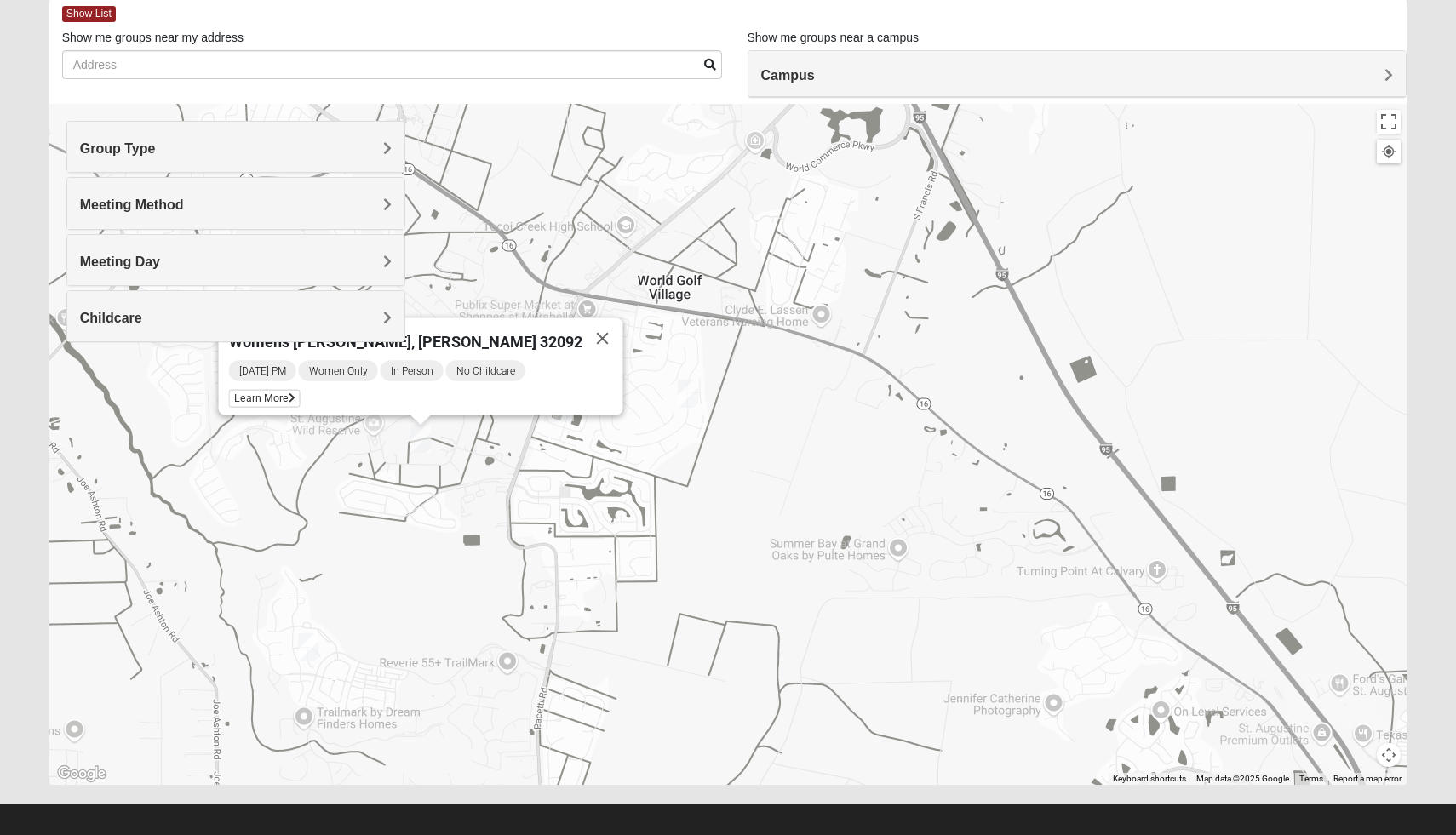
drag, startPoint x: 865, startPoint y: 431, endPoint x: 842, endPoint y: 416, distance: 27.5
click at [842, 418] on div "Womens [PERSON_NAME], [PERSON_NAME] 32092 [DATE] PM Women Only In Person No Chi…" at bounding box center [728, 443] width 1358 height 681
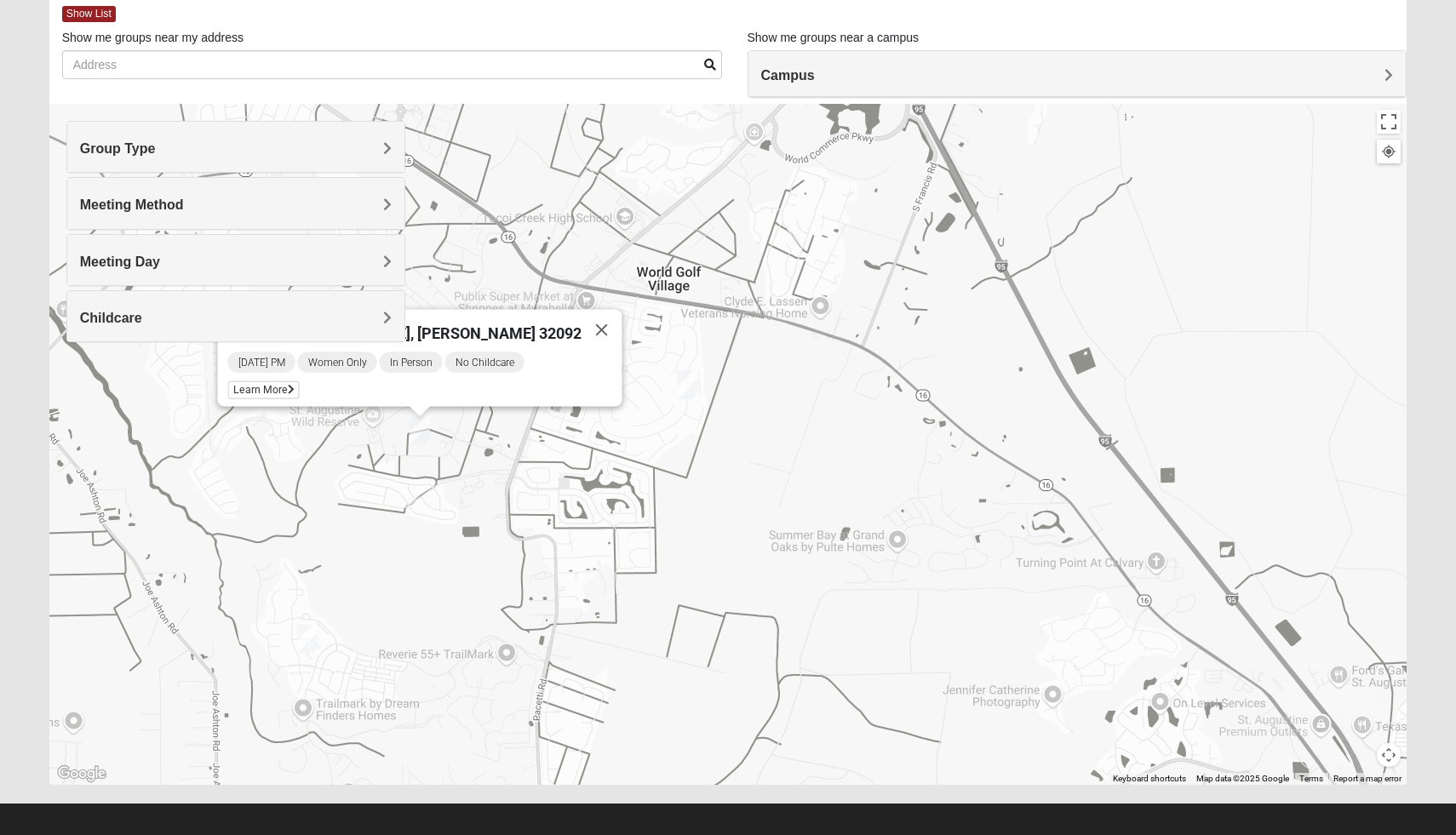
click at [810, 429] on div "Womens [PERSON_NAME], [PERSON_NAME] 32092 [DATE] PM Women Only In Person No Chi…" at bounding box center [728, 443] width 1358 height 681
click at [582, 328] on button "Close" at bounding box center [602, 329] width 40 height 40
click at [563, 399] on img "Womens Shreves 32092" at bounding box center [563, 399] width 21 height 28
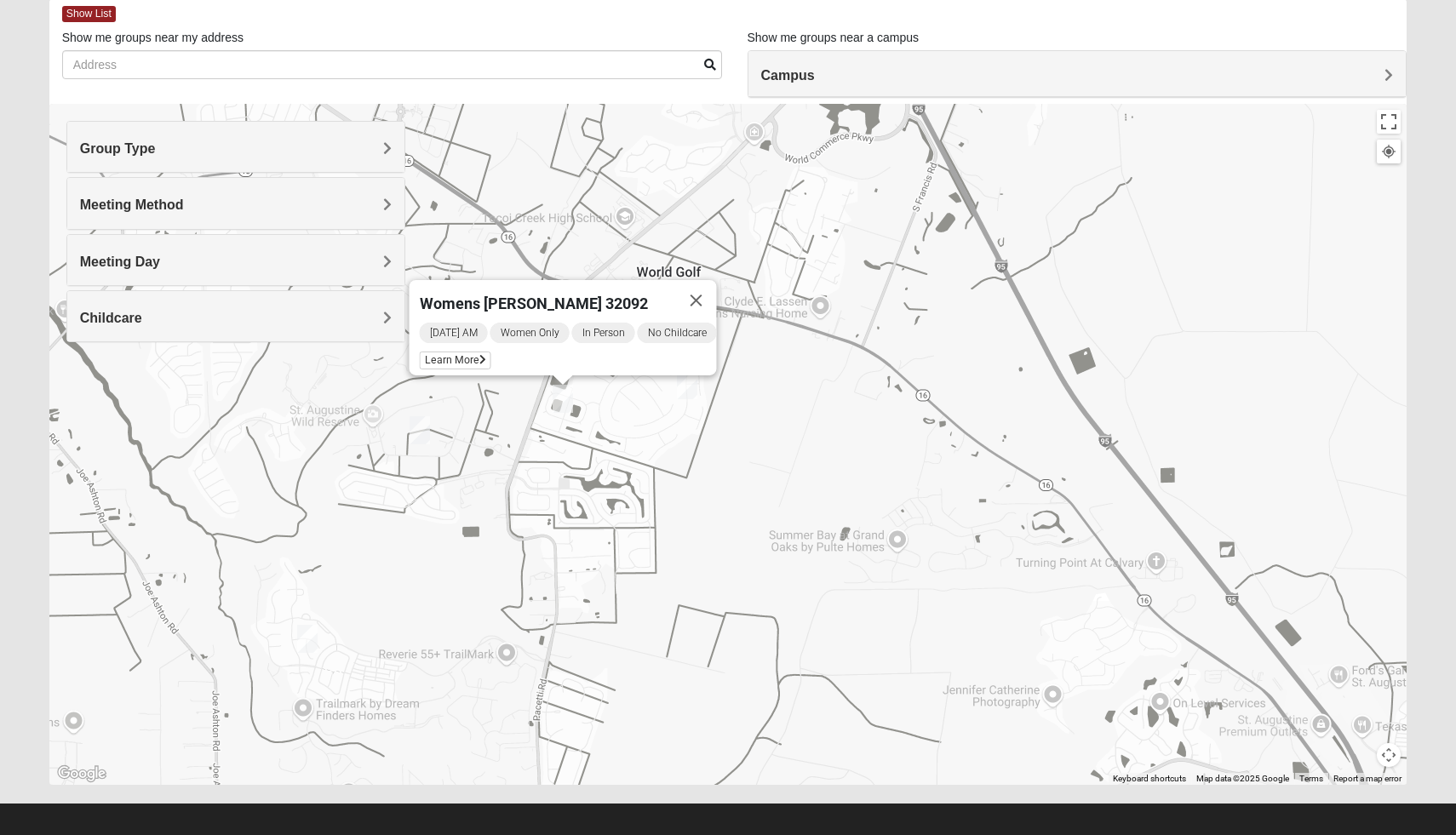
click at [785, 397] on div "Womens [PERSON_NAME] 32092 [DATE] AM Women Only In Person No Childcare Learn Mo…" at bounding box center [728, 443] width 1358 height 681
click at [706, 287] on button "Close" at bounding box center [696, 299] width 40 height 40
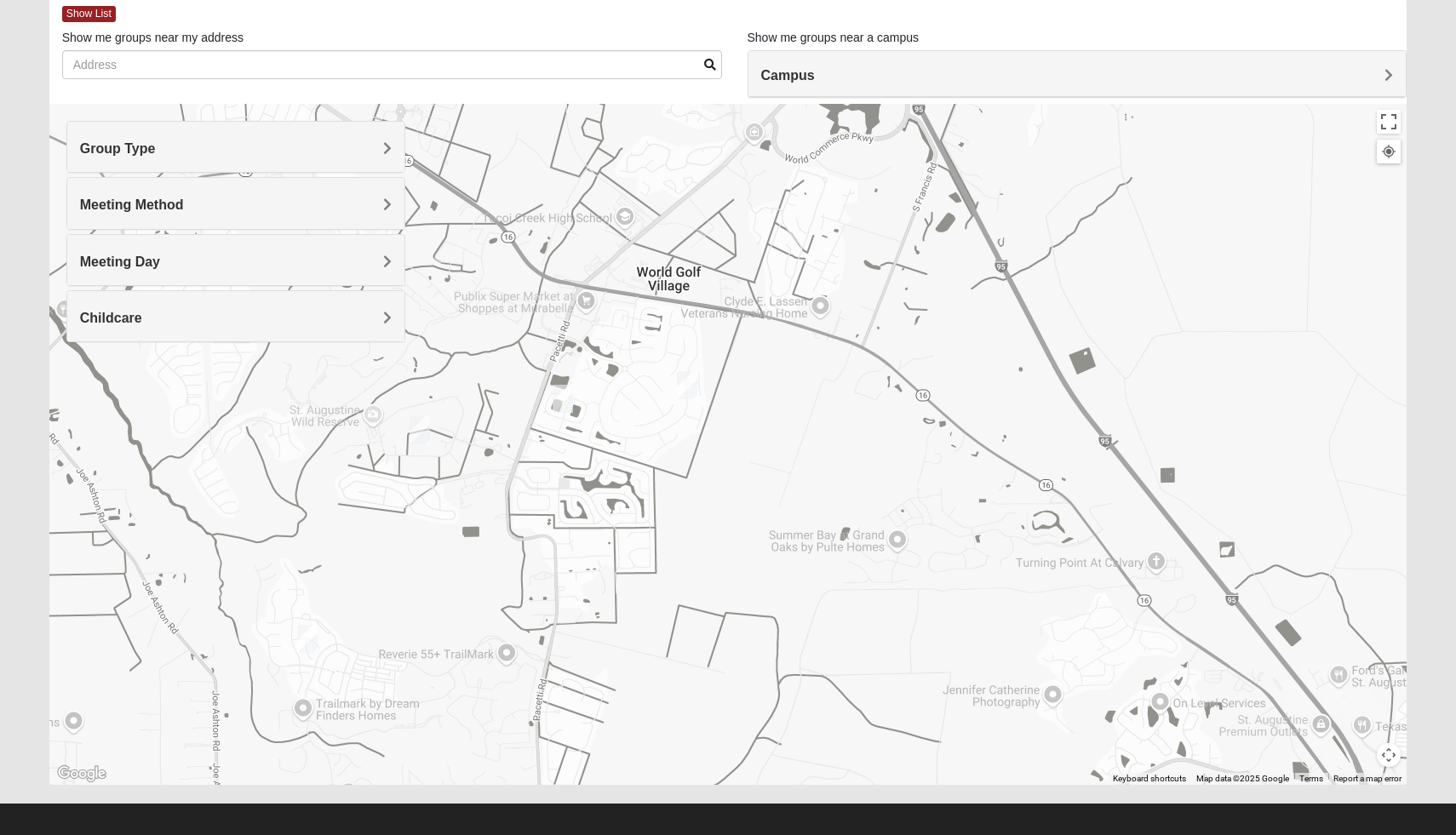
click at [688, 385] on img "Womens Shesterenko 32092" at bounding box center [688, 385] width 21 height 28
click at [830, 278] on button "Close" at bounding box center [820, 286] width 40 height 40
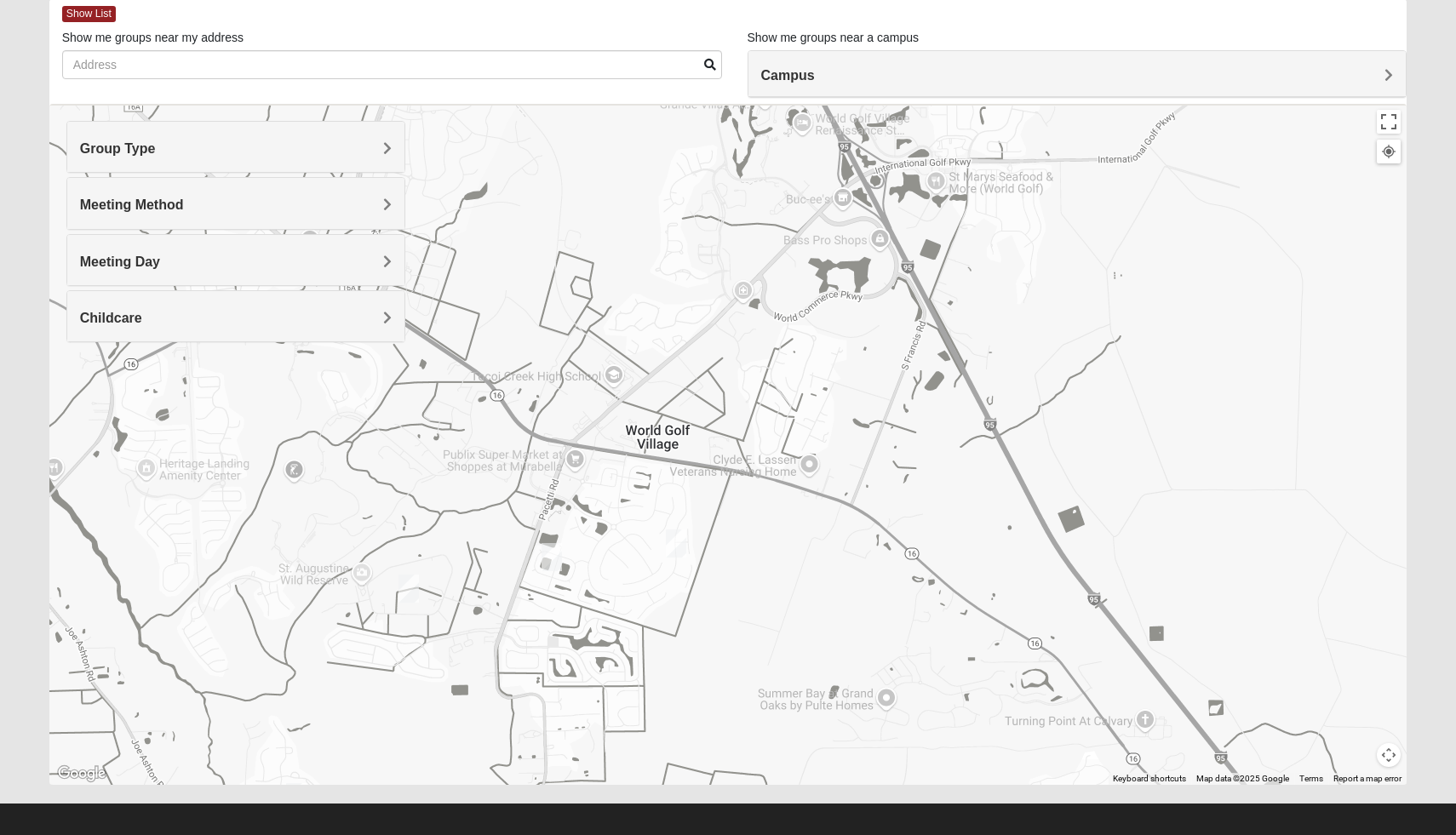
drag, startPoint x: 833, startPoint y: 361, endPoint x: 819, endPoint y: 524, distance: 163.6
click at [819, 524] on div at bounding box center [728, 443] width 1358 height 681
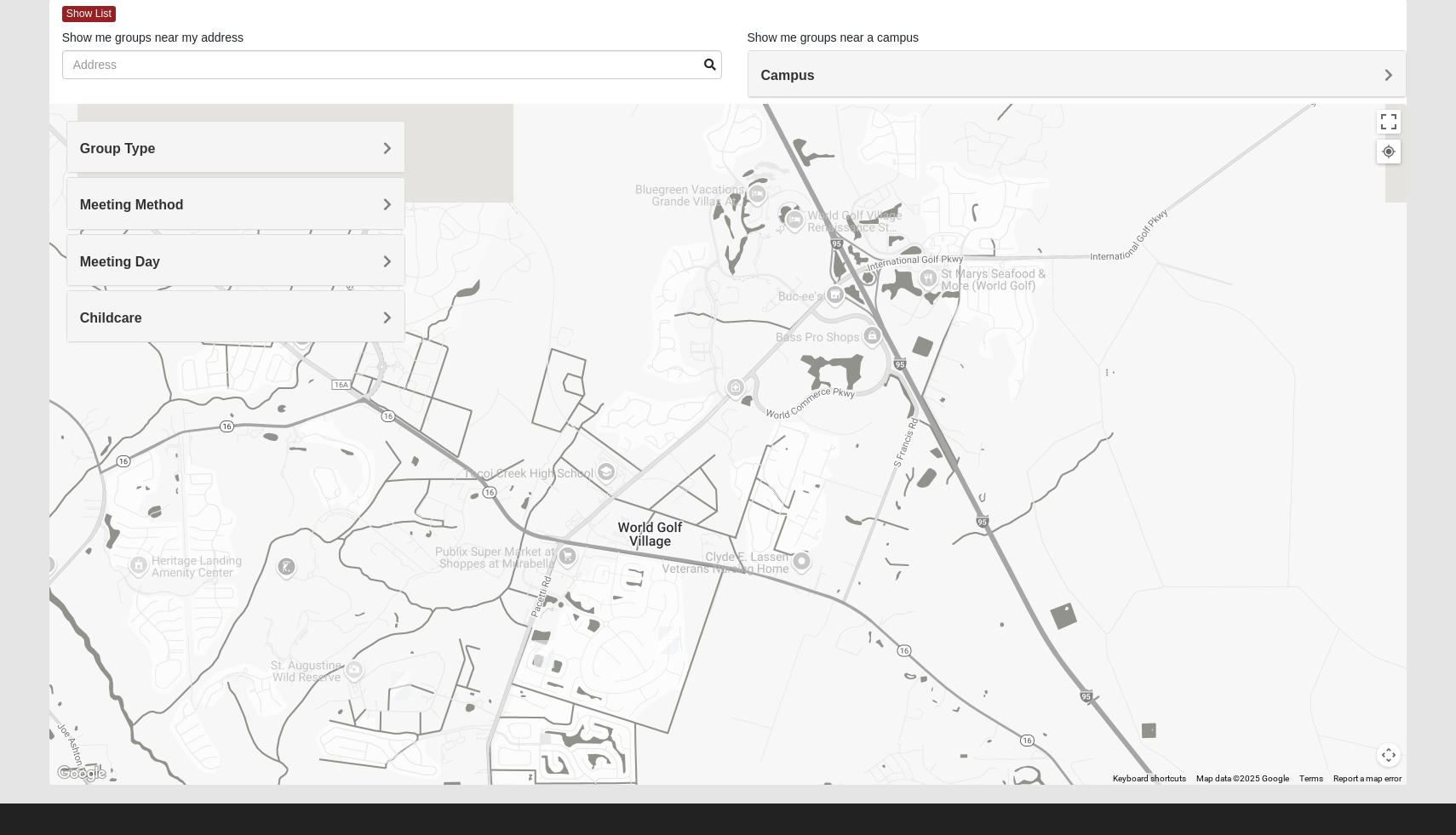
drag, startPoint x: 838, startPoint y: 326, endPoint x: 829, endPoint y: 410, distance: 84.5
click at [829, 410] on div at bounding box center [728, 443] width 1358 height 681
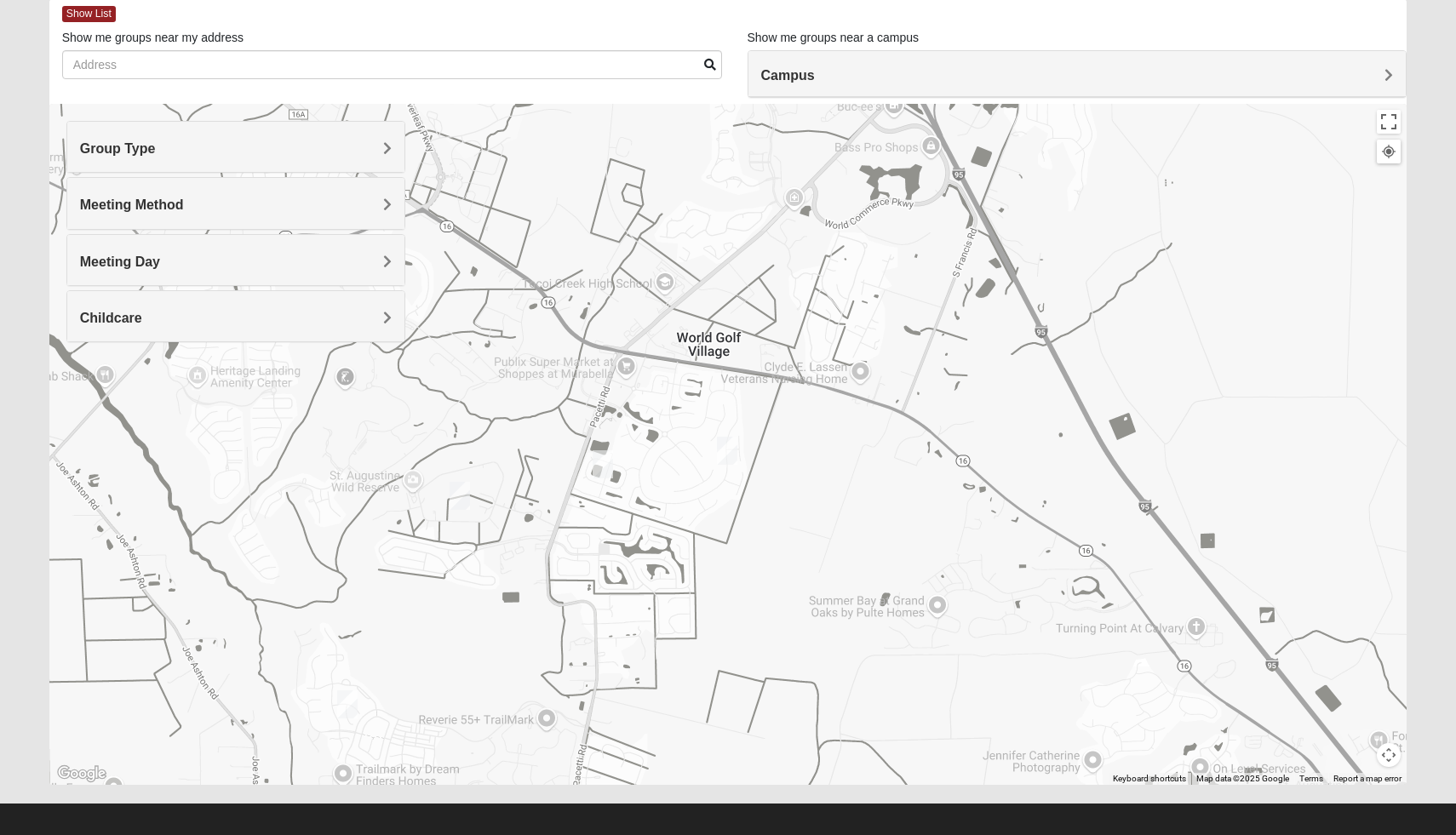
drag, startPoint x: 804, startPoint y: 649, endPoint x: 885, endPoint y: 490, distance: 178.4
click at [885, 490] on div at bounding box center [728, 443] width 1358 height 681
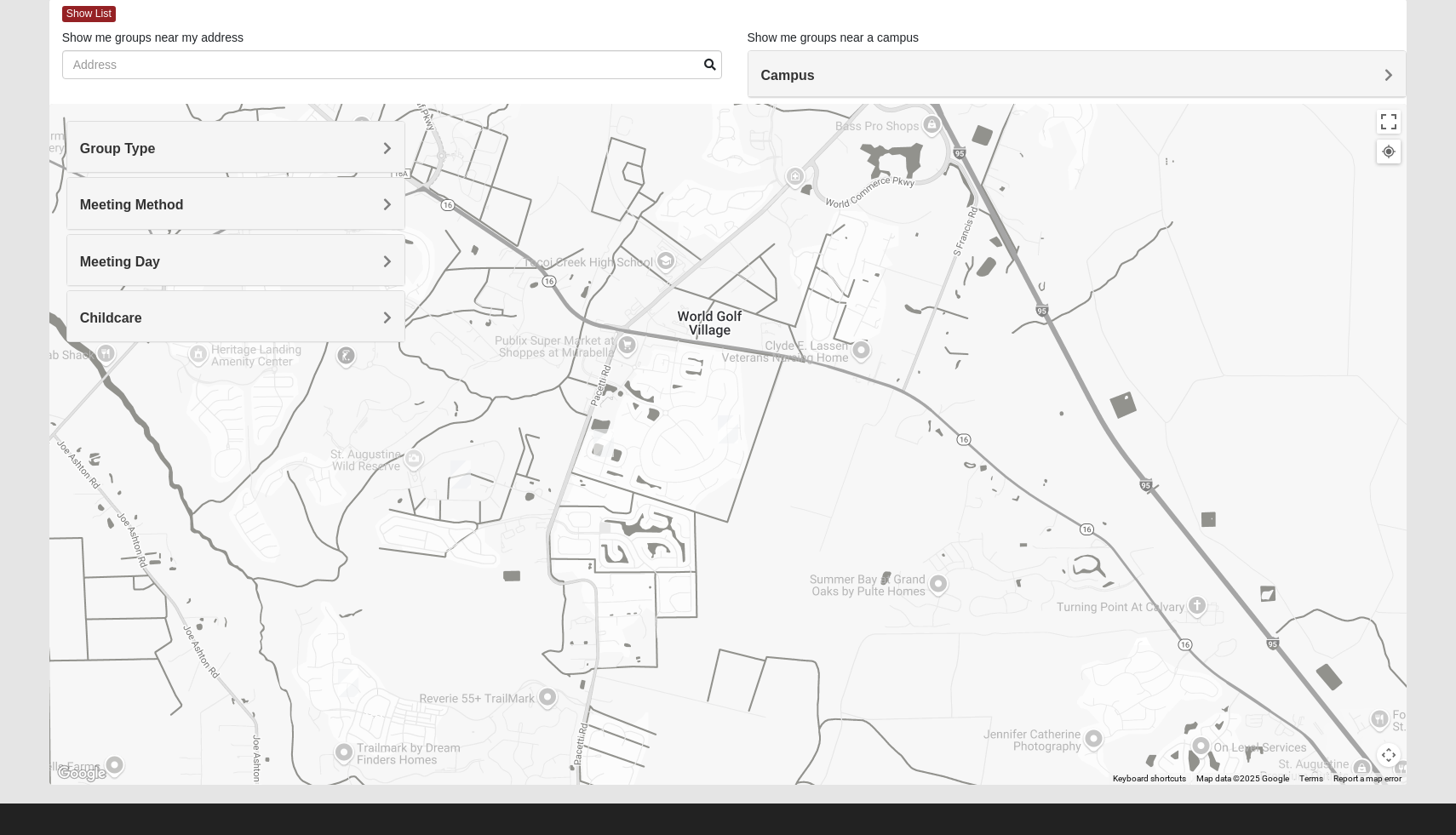
click at [605, 439] on img "Womens Shreves 32092" at bounding box center [604, 443] width 21 height 28
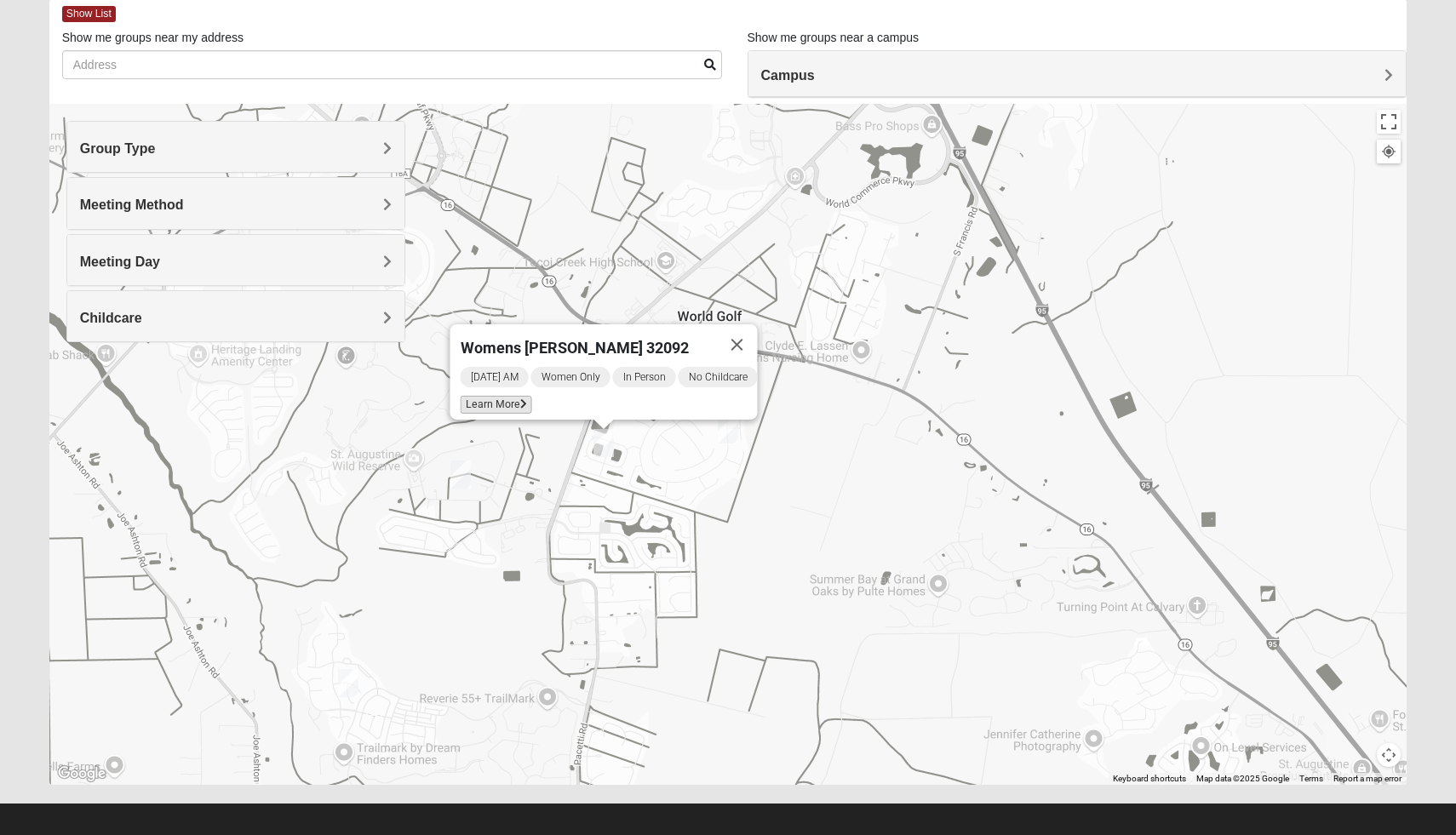
click at [495, 395] on span "Learn More" at bounding box center [496, 404] width 72 height 18
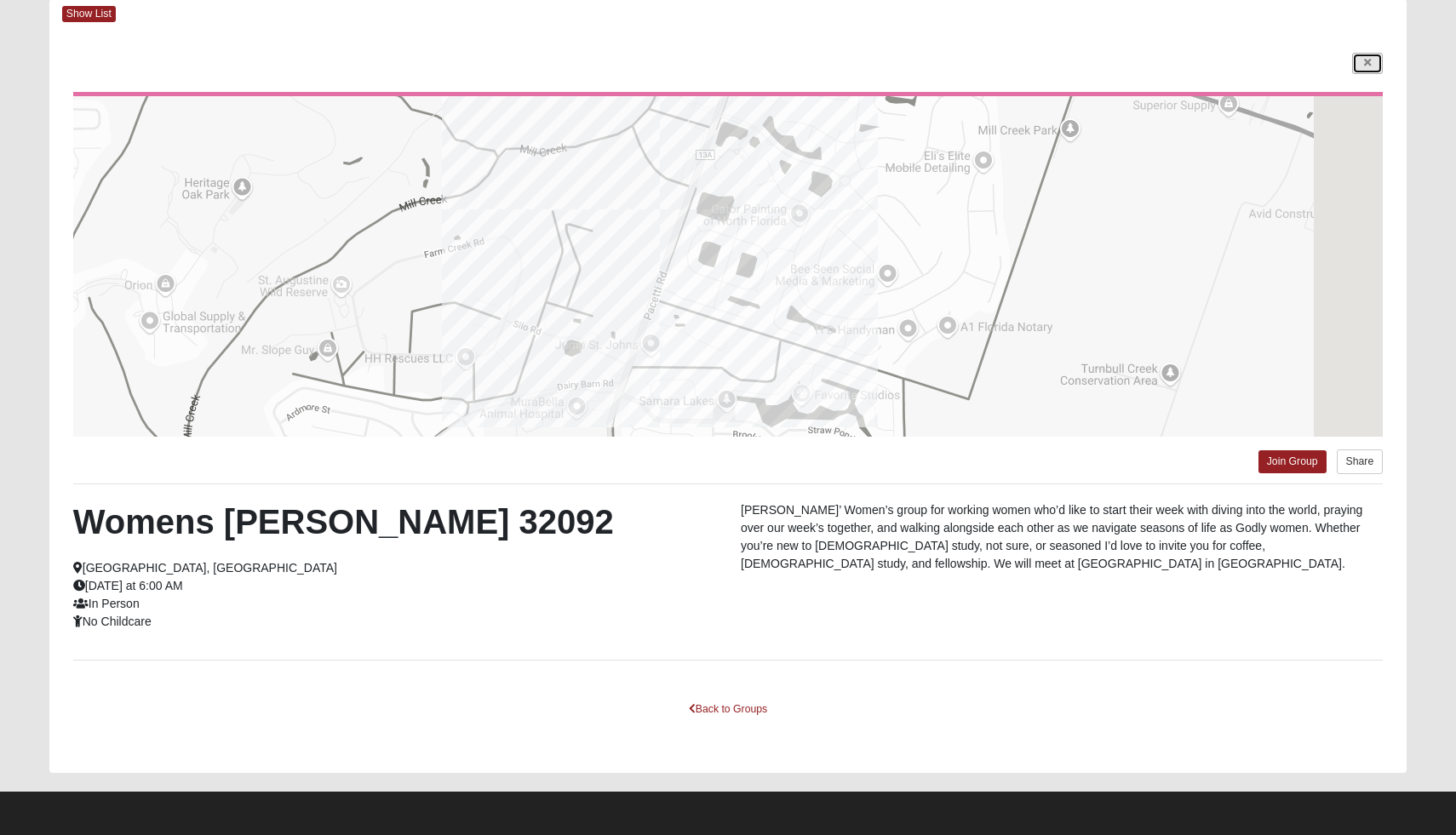
click at [1372, 60] on link at bounding box center [1367, 63] width 31 height 22
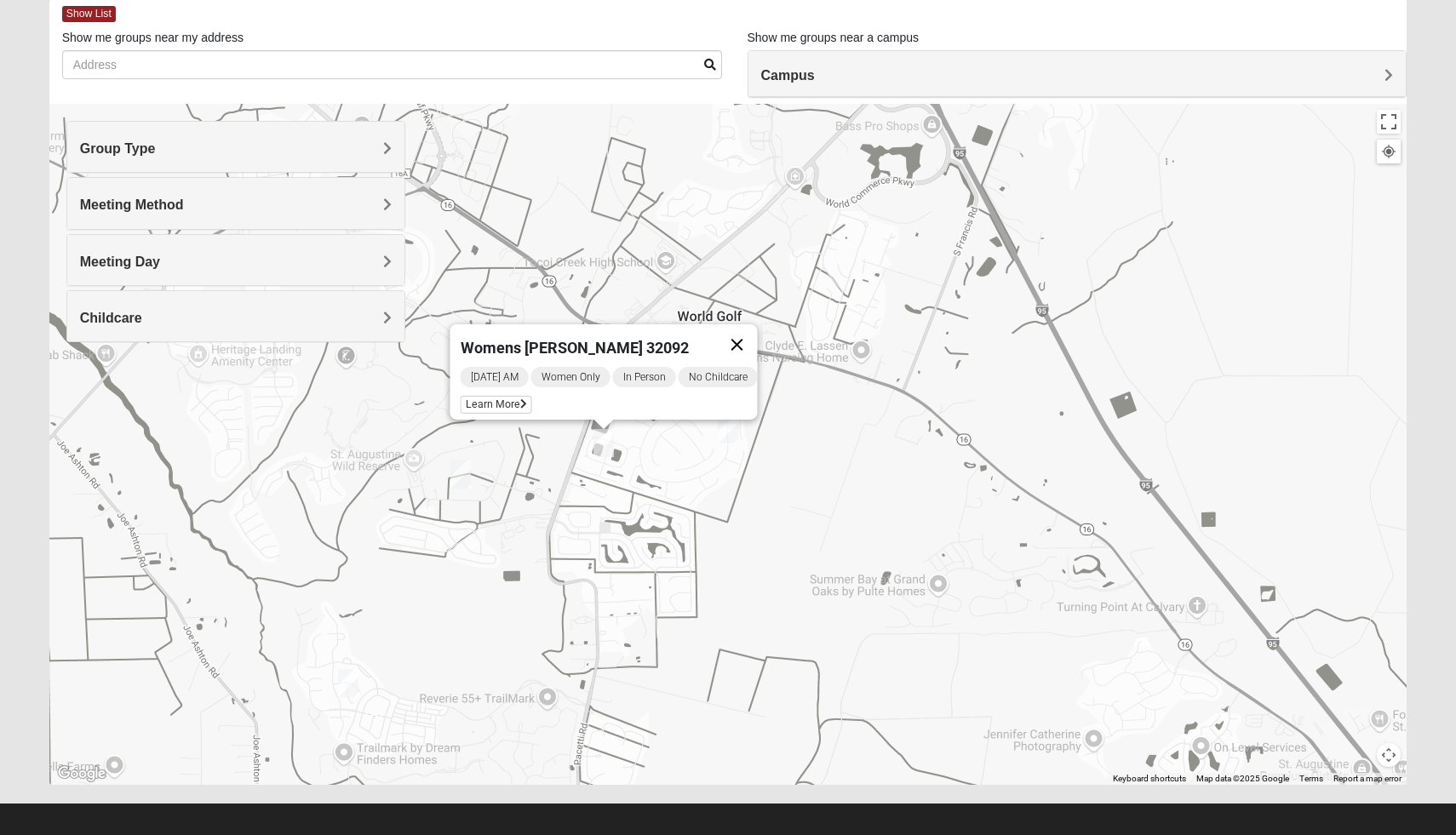
click at [756, 332] on button "Close" at bounding box center [736, 344] width 40 height 40
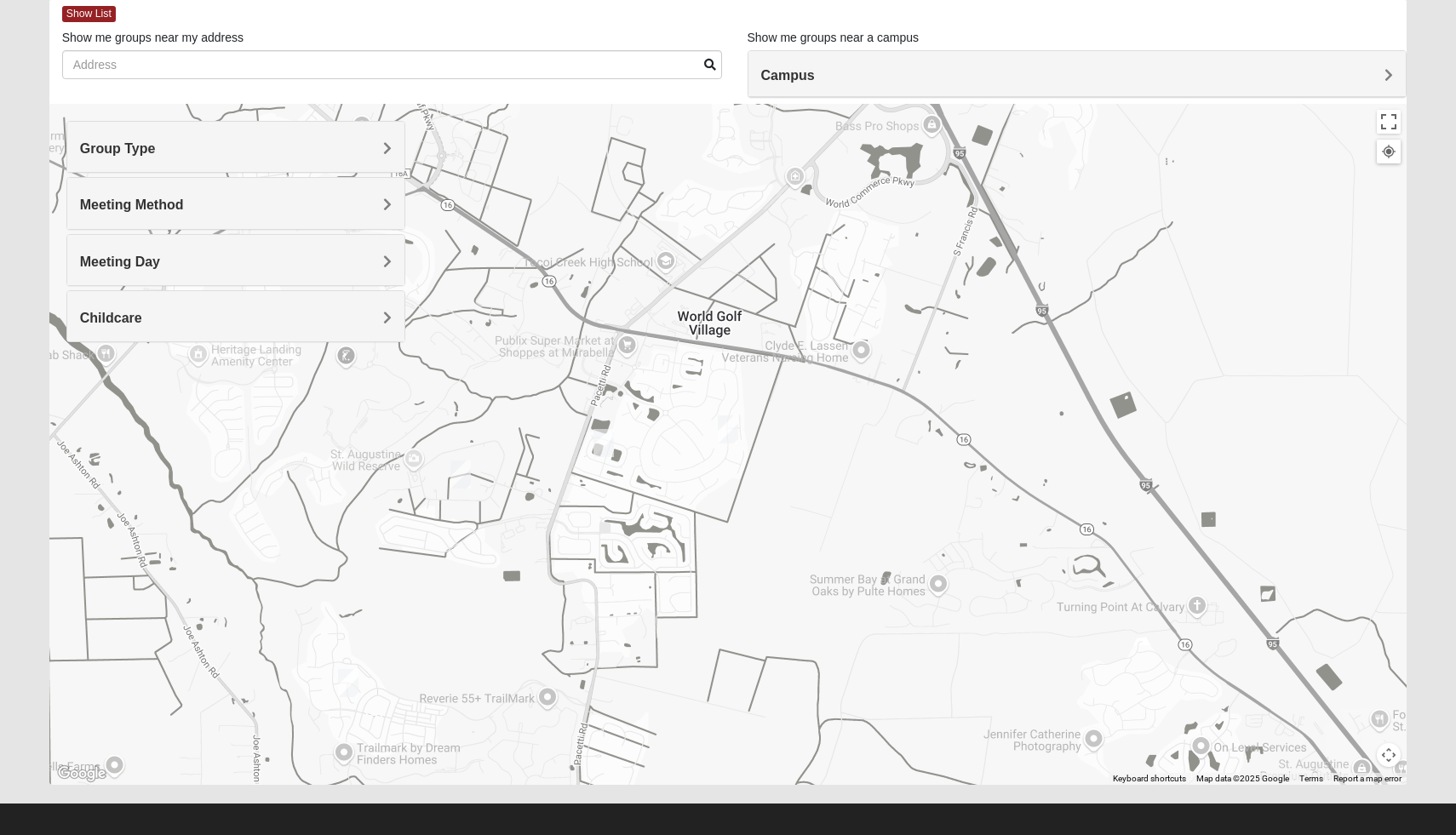
click at [733, 430] on img "Womens Shesterenko 32092" at bounding box center [728, 429] width 21 height 28
click at [919, 490] on div "Womens Shesterenko 32092 [DATE] AM Women Only In Person No Childcare Learn More" at bounding box center [728, 443] width 1358 height 681
click at [463, 471] on img "Womens Shelton, McNutt 32092" at bounding box center [461, 474] width 21 height 28
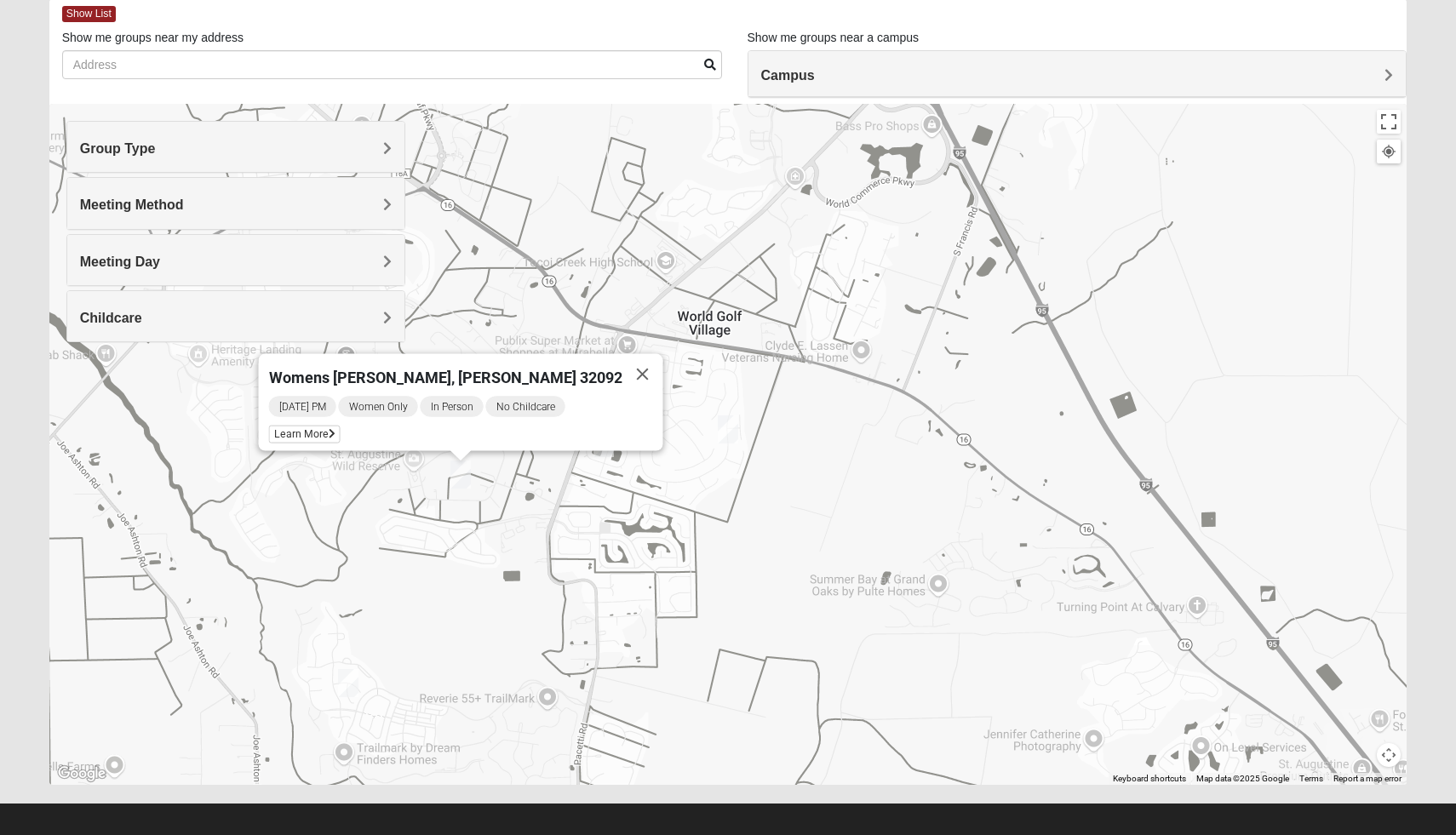
click at [347, 682] on img "Womens Worsham / Schultheis 32092" at bounding box center [348, 683] width 21 height 28
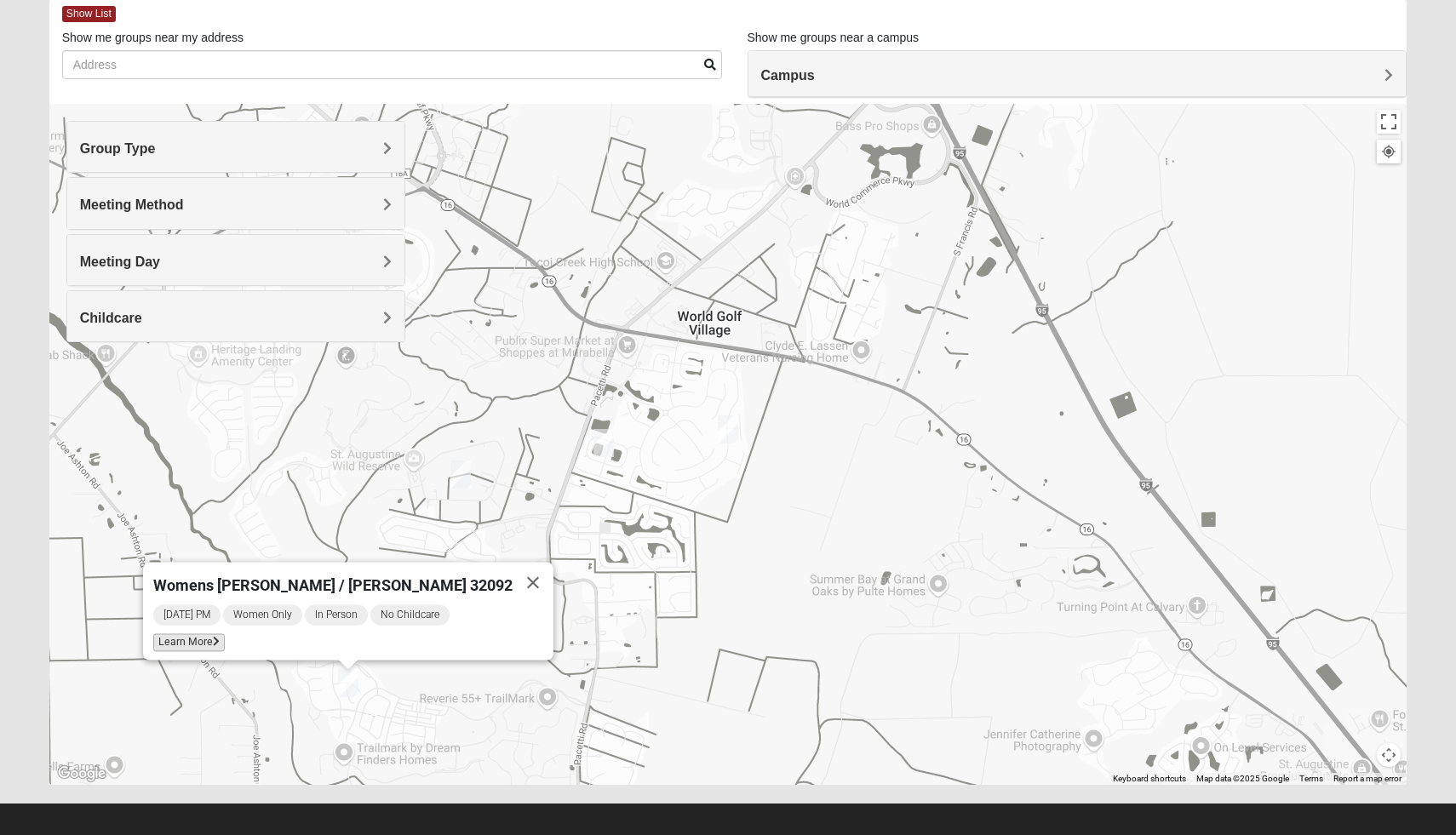
click at [225, 634] on span "Learn More" at bounding box center [189, 643] width 72 height 18
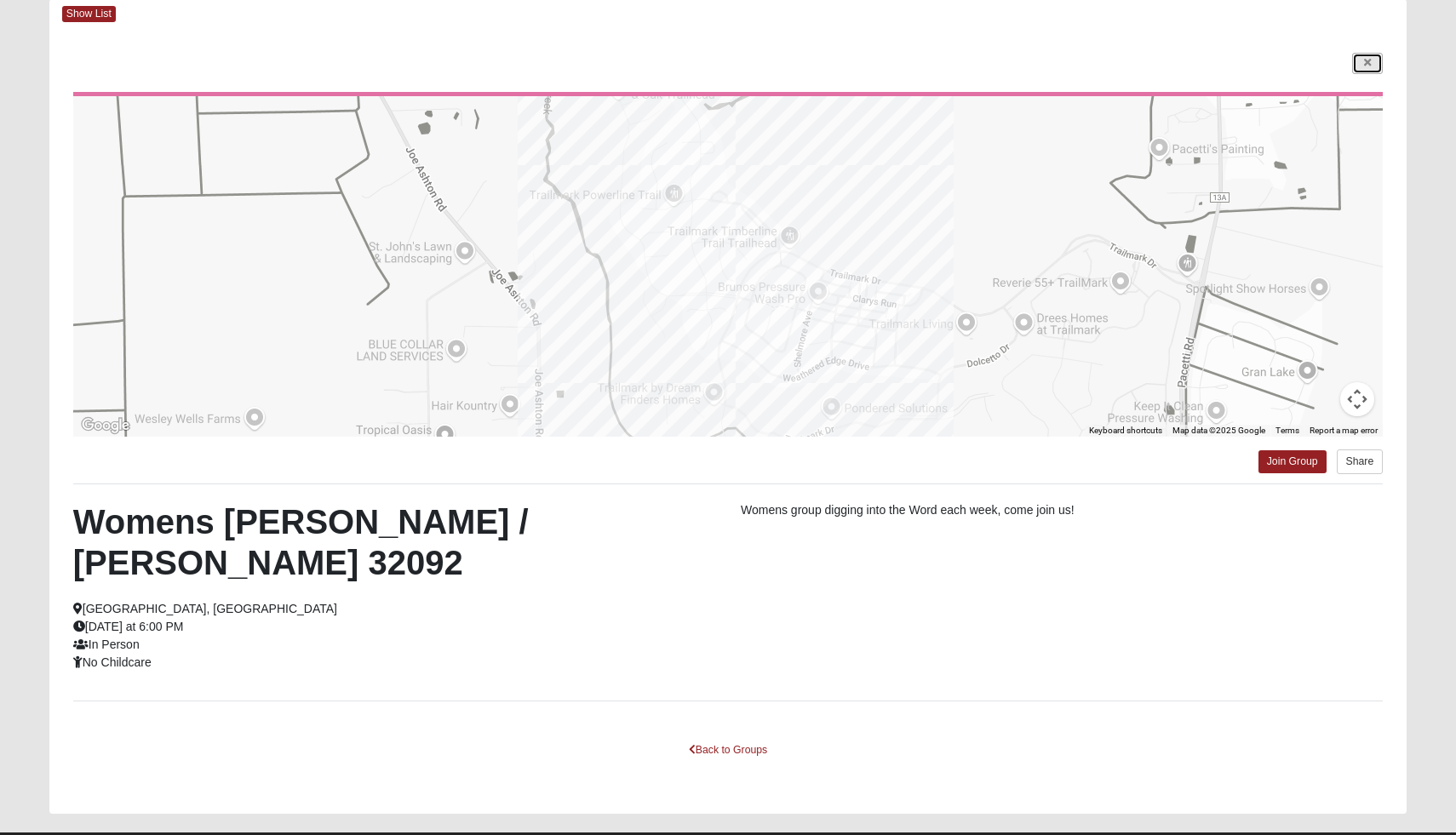
click at [1367, 63] on icon at bounding box center [1367, 62] width 7 height 10
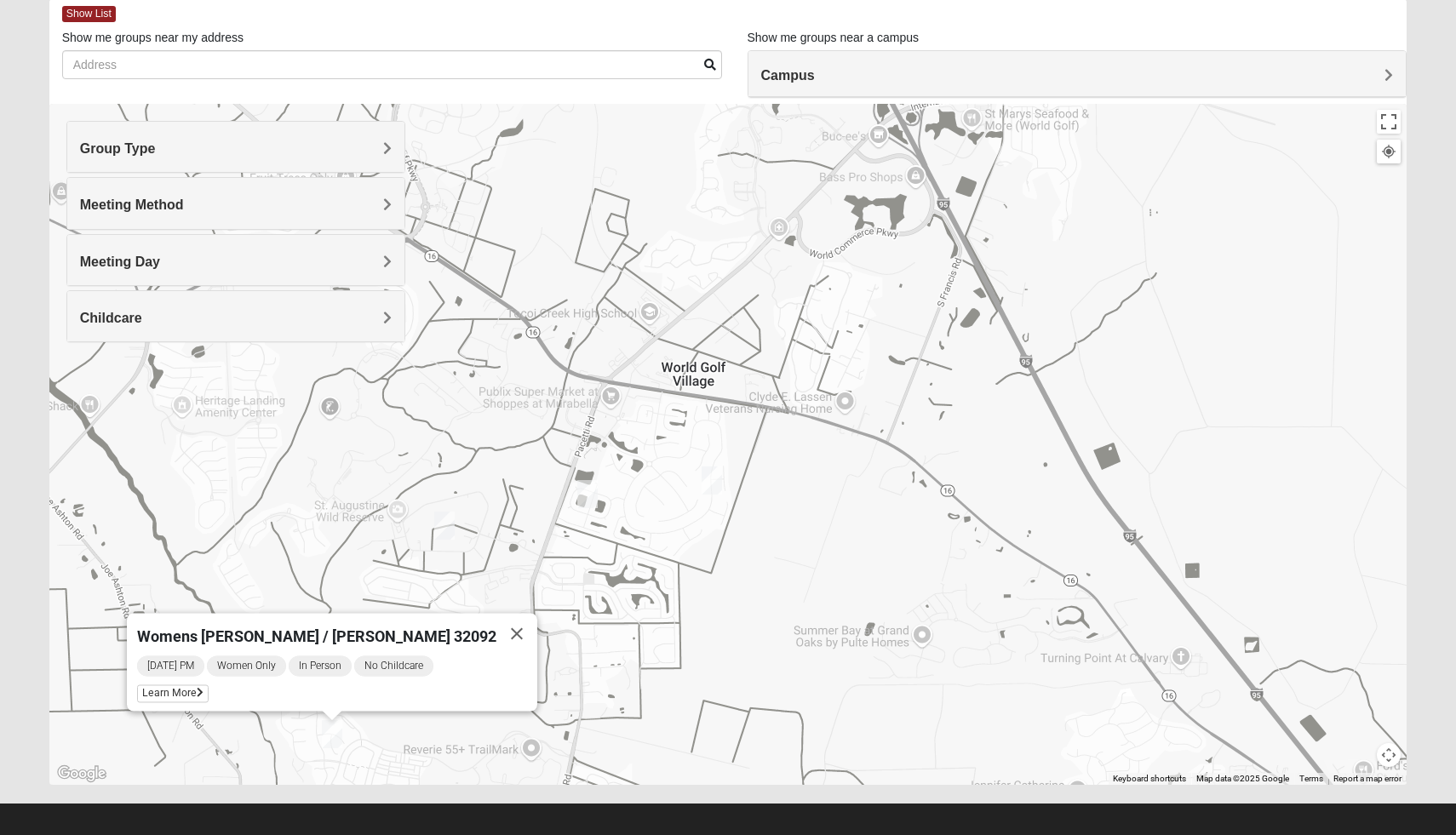
drag, startPoint x: 1020, startPoint y: 369, endPoint x: 962, endPoint y: 554, distance: 193.9
click at [962, 554] on div "Womens [PERSON_NAME] / [PERSON_NAME] 32092 [DATE] PM Women Only In Person No Ch…" at bounding box center [728, 443] width 1358 height 681
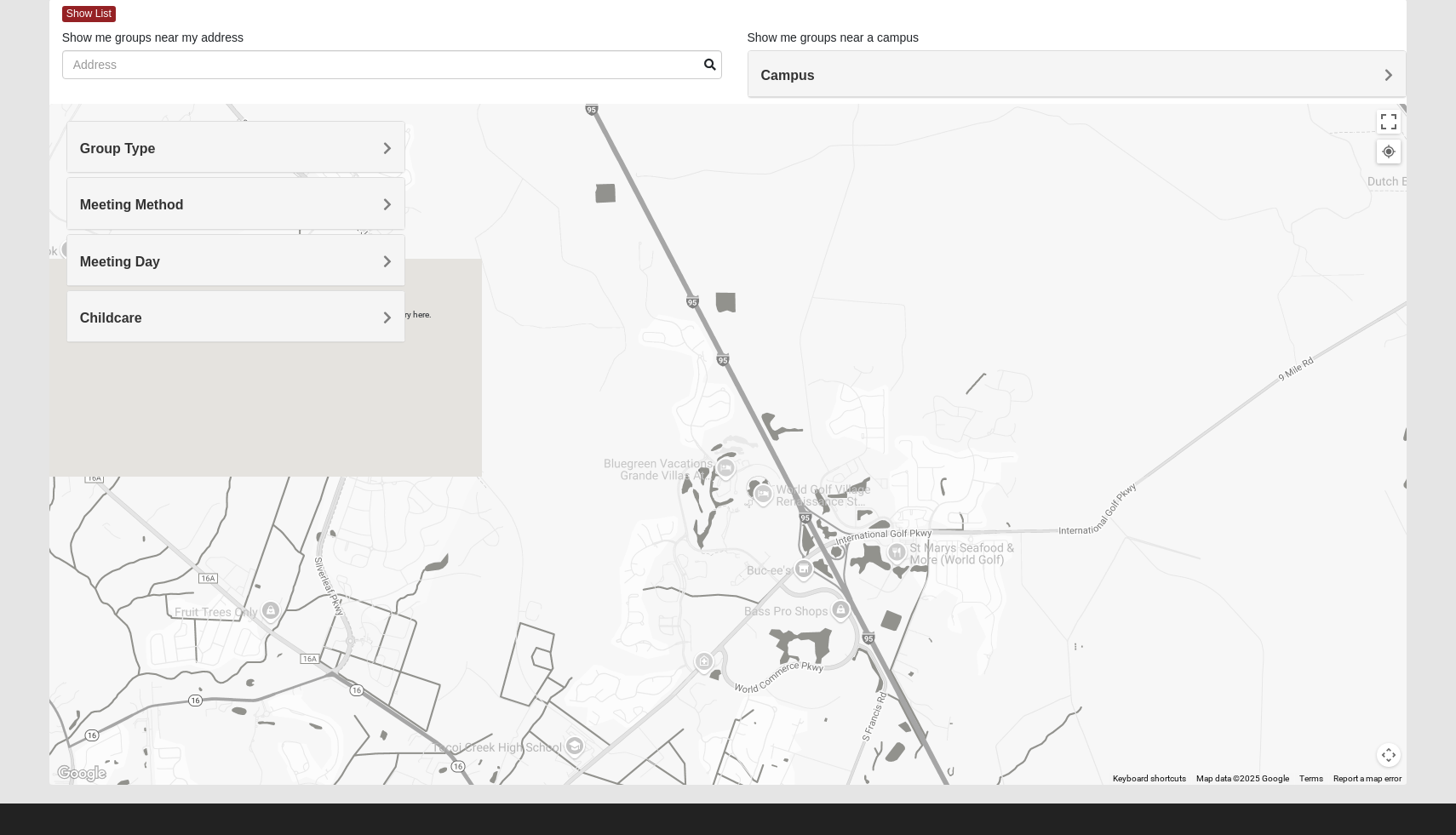
drag, startPoint x: 1011, startPoint y: 410, endPoint x: 973, endPoint y: 704, distance: 296.4
click at [974, 706] on div "Womens [PERSON_NAME] / [PERSON_NAME] 32092 [DATE] PM Women Only In Person No Ch…" at bounding box center [728, 443] width 1358 height 681
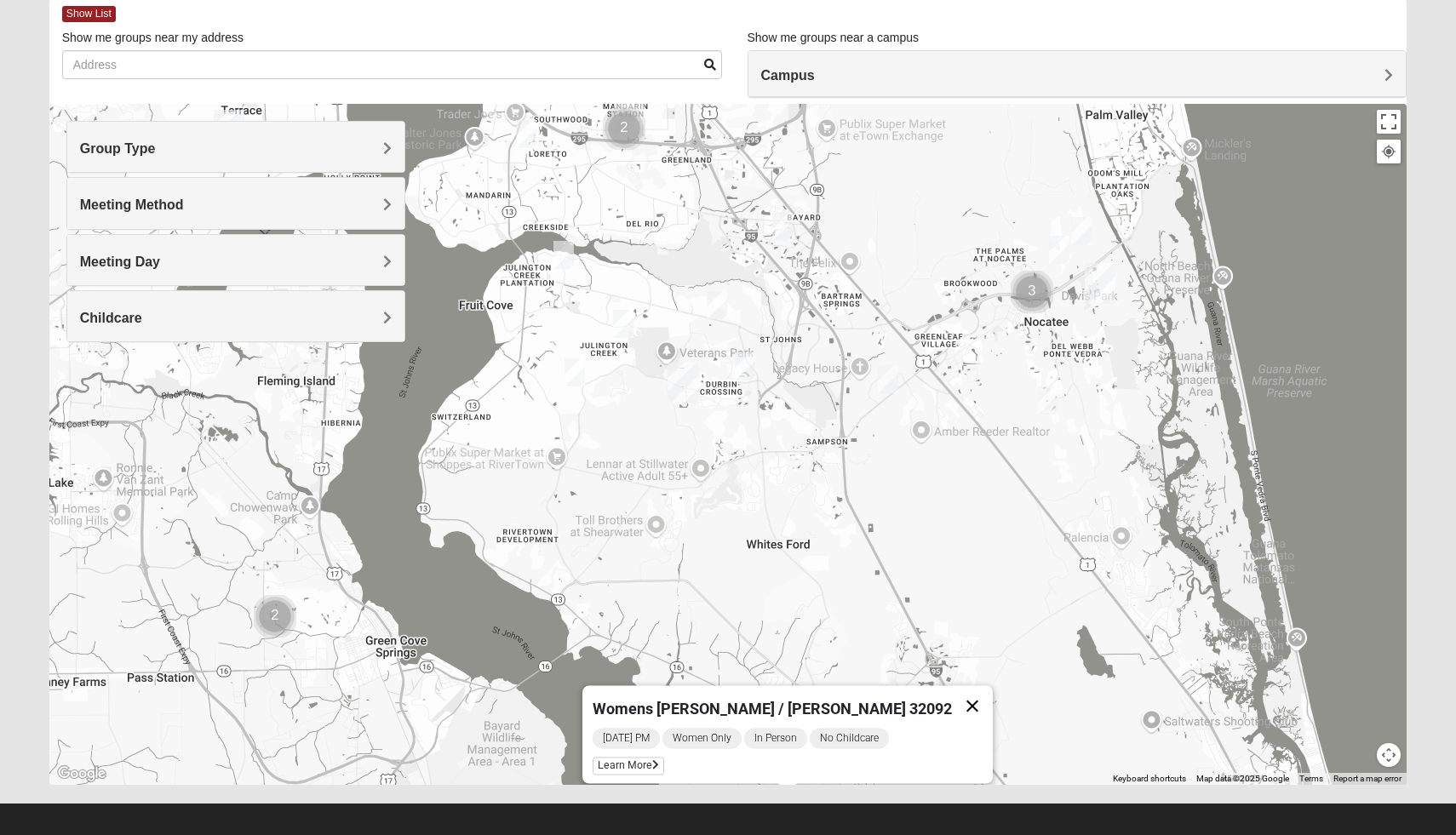
click at [952, 693] on button "Close" at bounding box center [972, 706] width 40 height 40
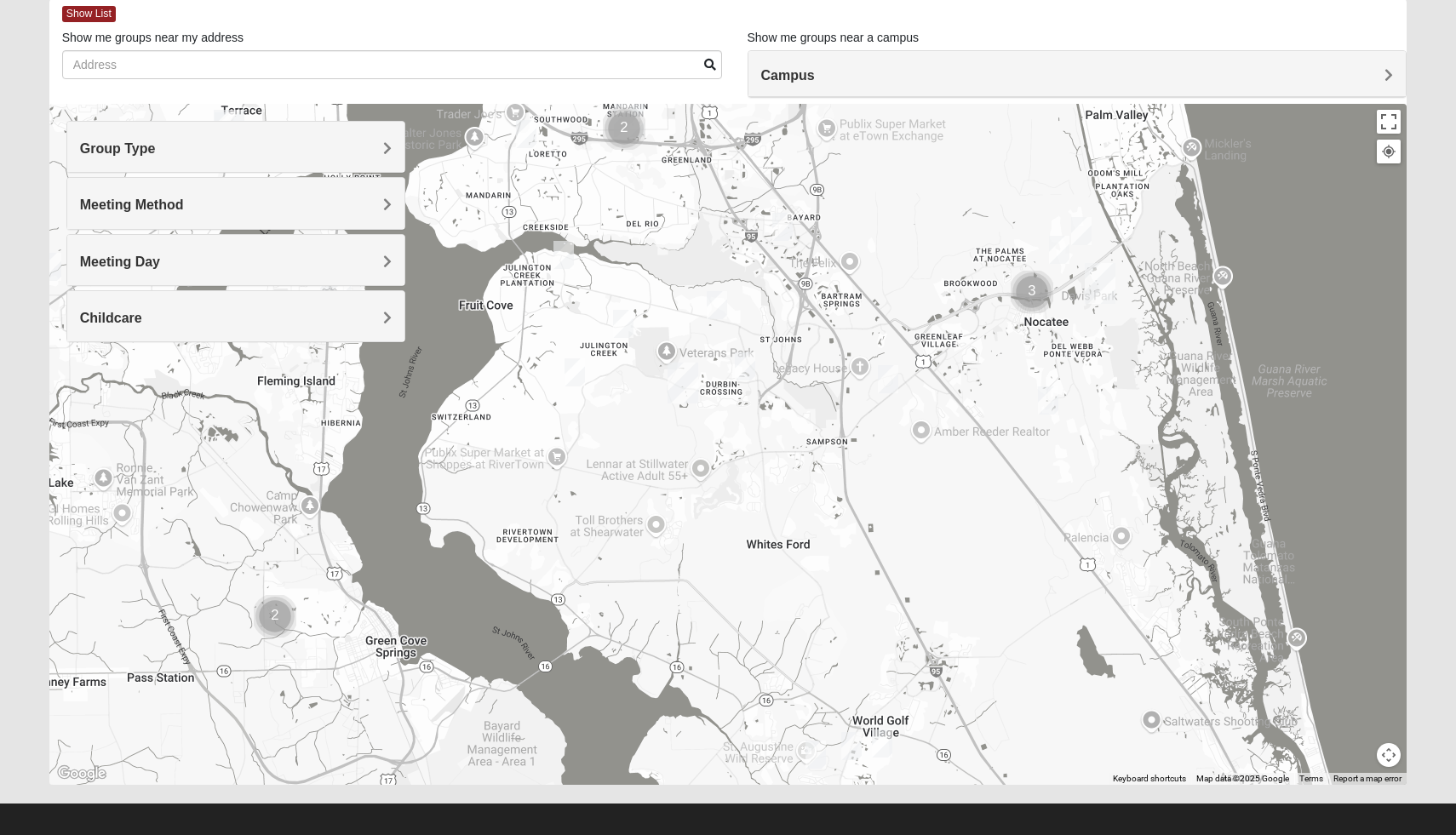
click at [887, 416] on div at bounding box center [728, 443] width 1358 height 681
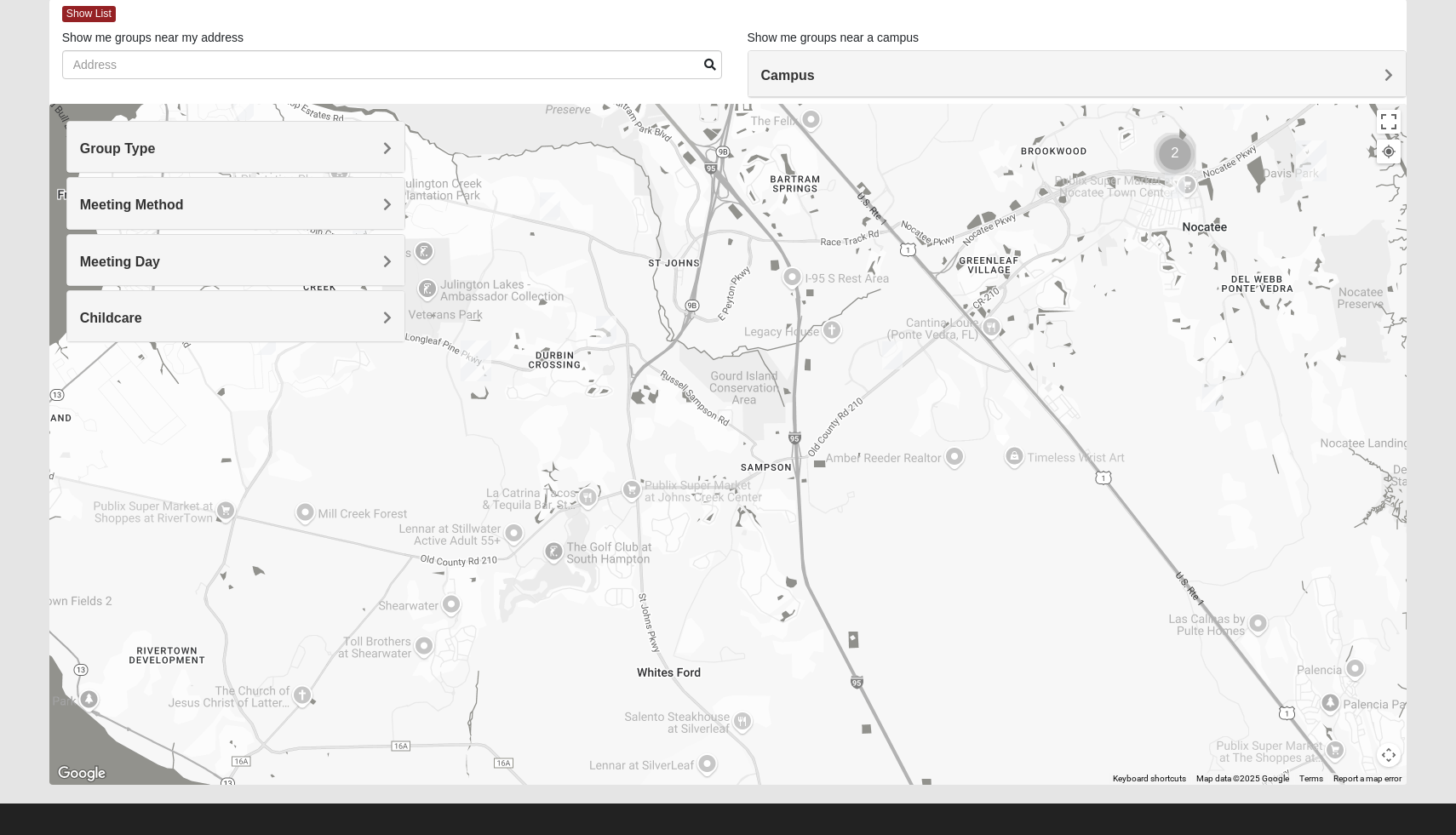
click at [887, 416] on div at bounding box center [728, 443] width 1358 height 681
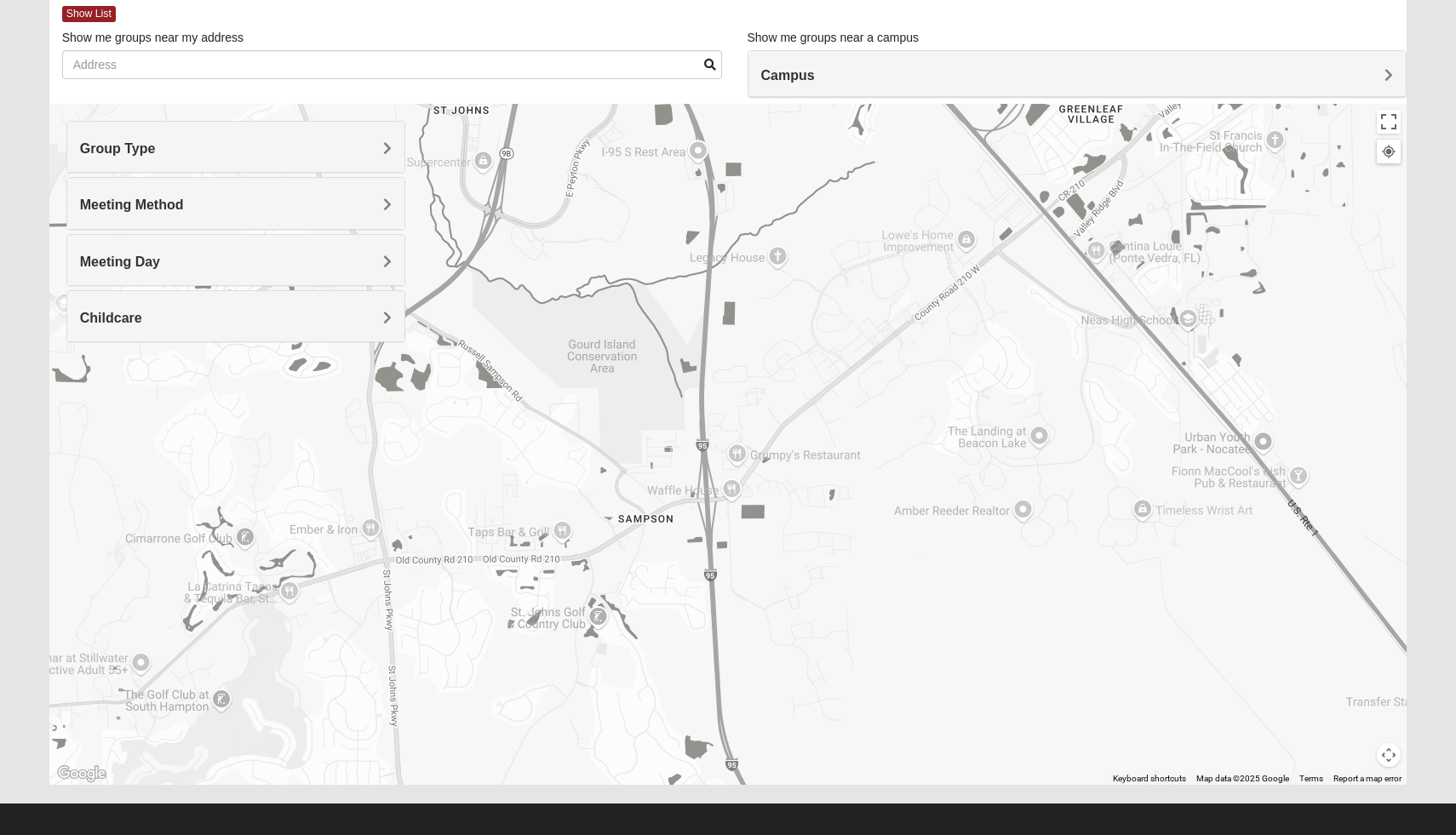
click at [897, 399] on div at bounding box center [728, 443] width 1358 height 681
click at [898, 297] on img "Womens Houser 32259" at bounding box center [901, 307] width 21 height 28
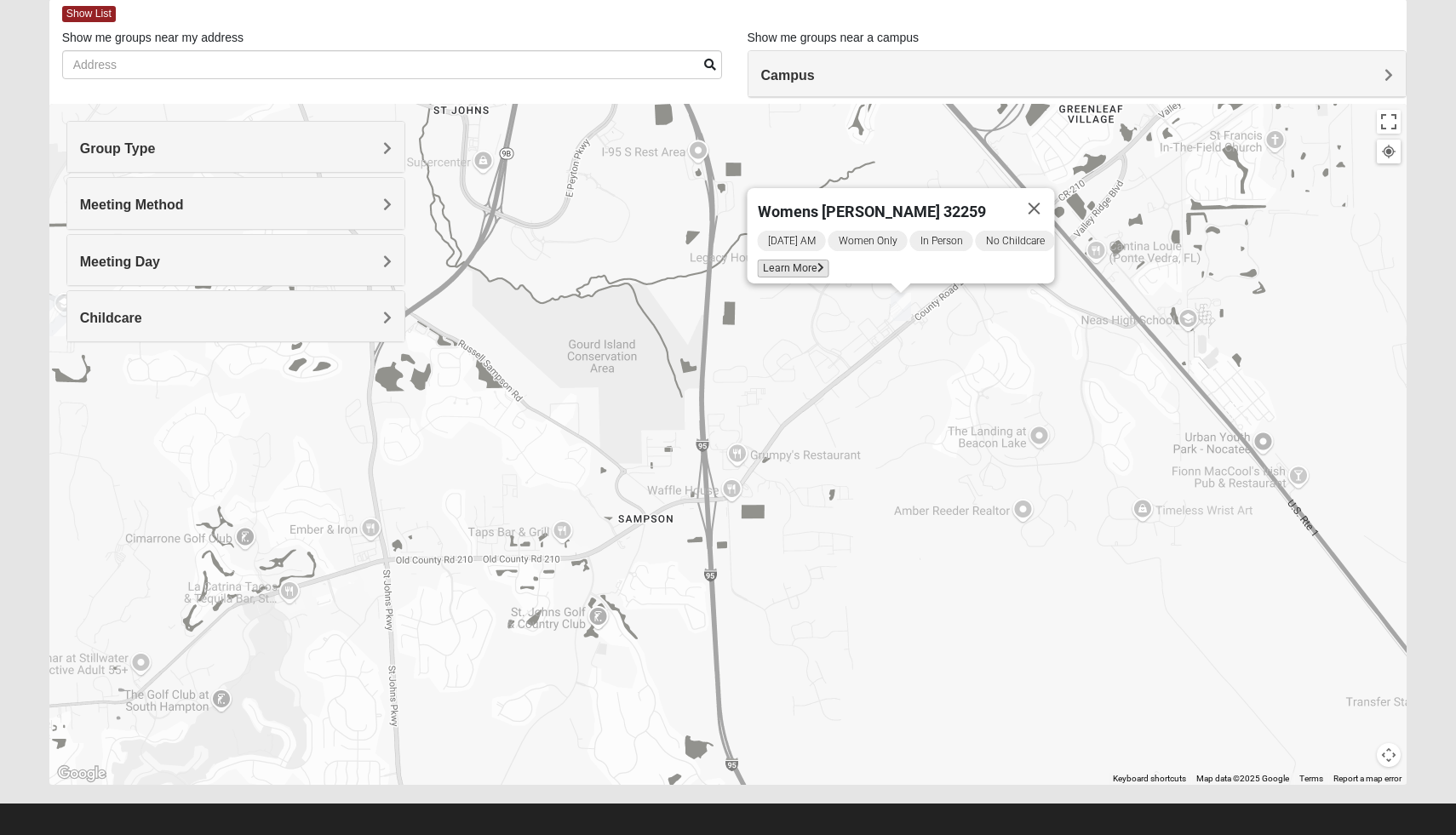
click at [773, 260] on span "Learn More" at bounding box center [794, 268] width 72 height 18
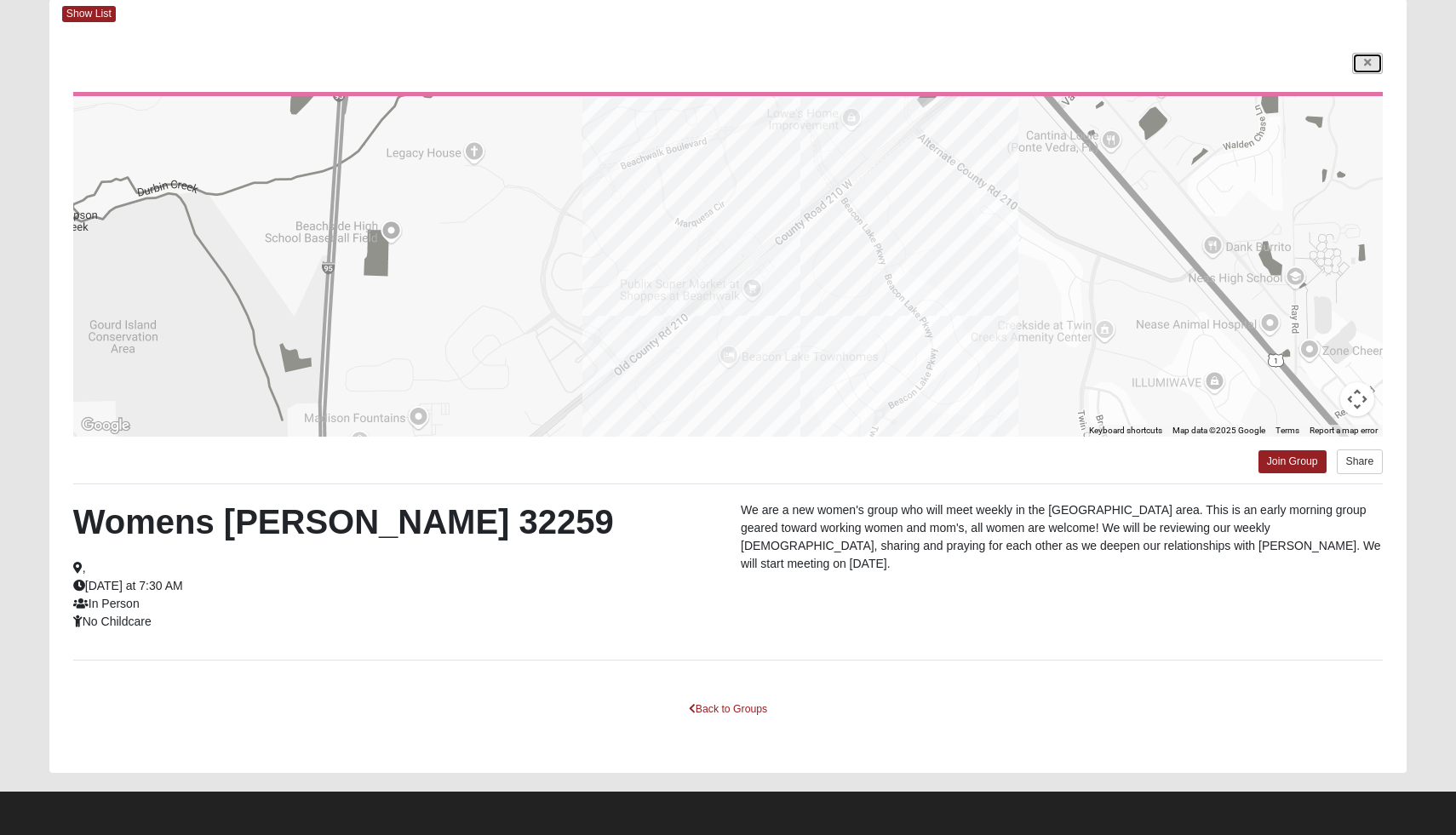
click at [1362, 66] on link at bounding box center [1367, 63] width 31 height 22
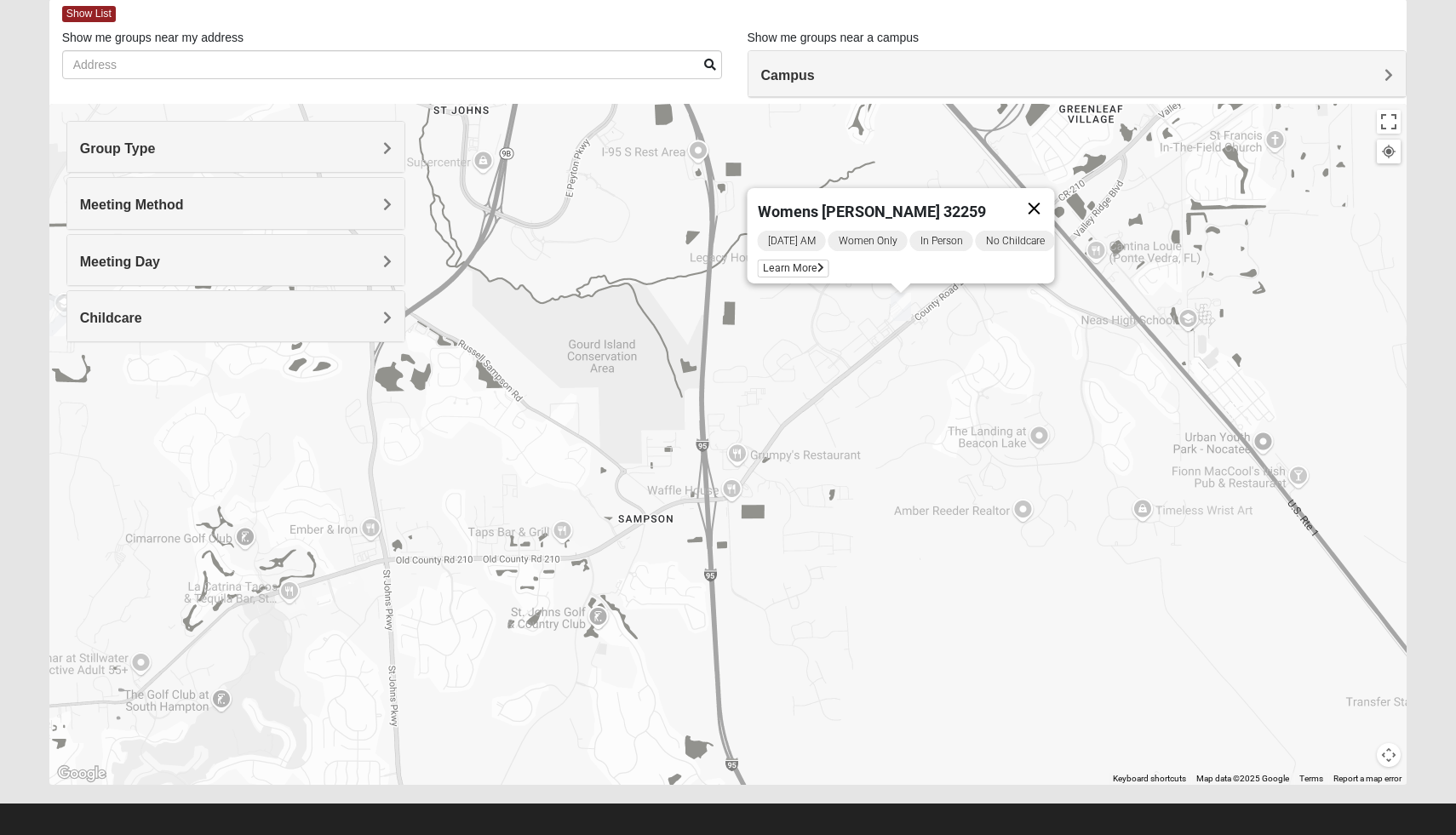
click at [1044, 195] on button "Close" at bounding box center [1034, 208] width 40 height 40
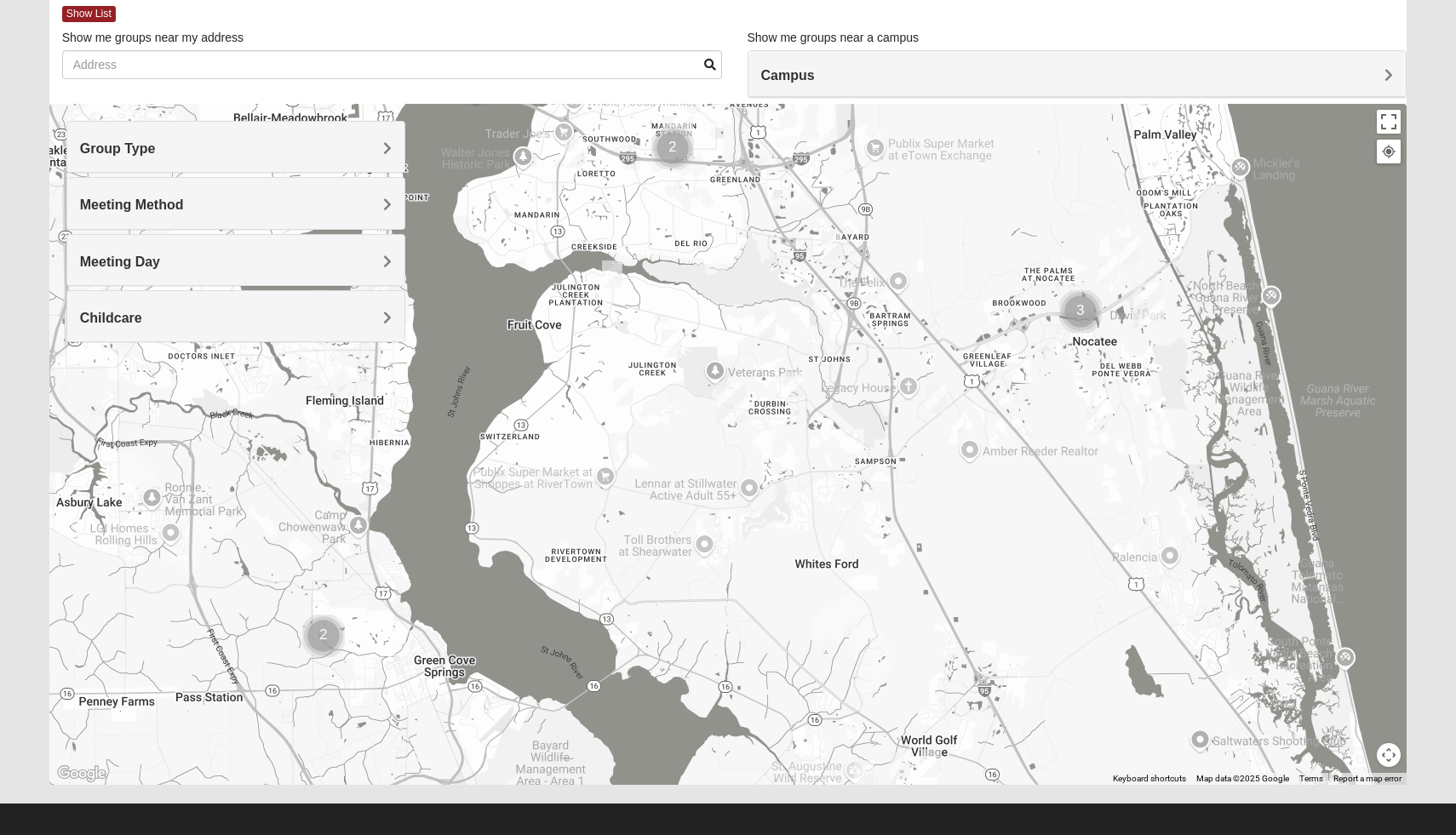
click at [792, 381] on img "Womens Caro 32259" at bounding box center [794, 386] width 21 height 28
click at [688, 339] on span "Learn More" at bounding box center [687, 347] width 72 height 18
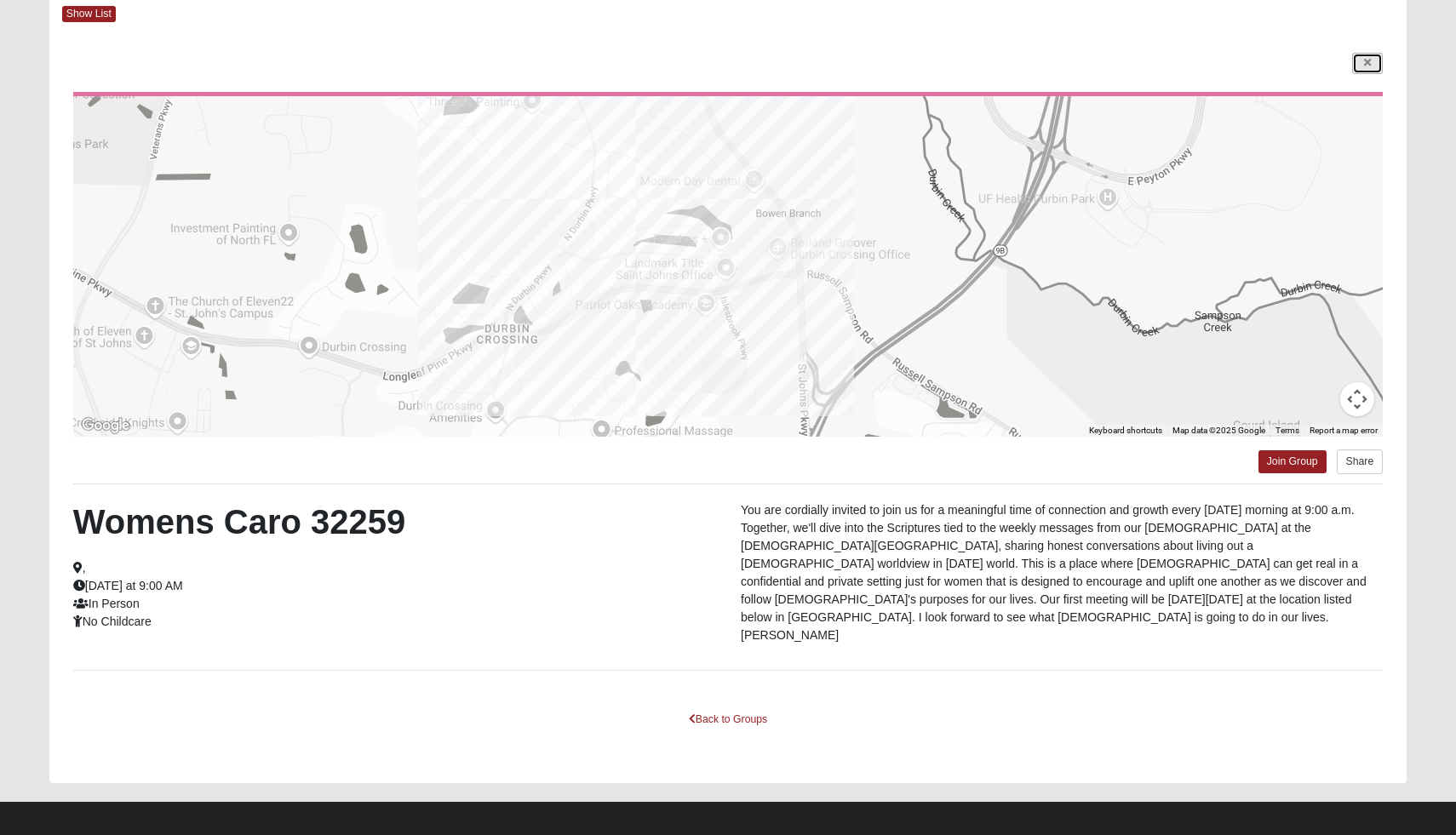
click at [1375, 62] on link at bounding box center [1367, 63] width 31 height 22
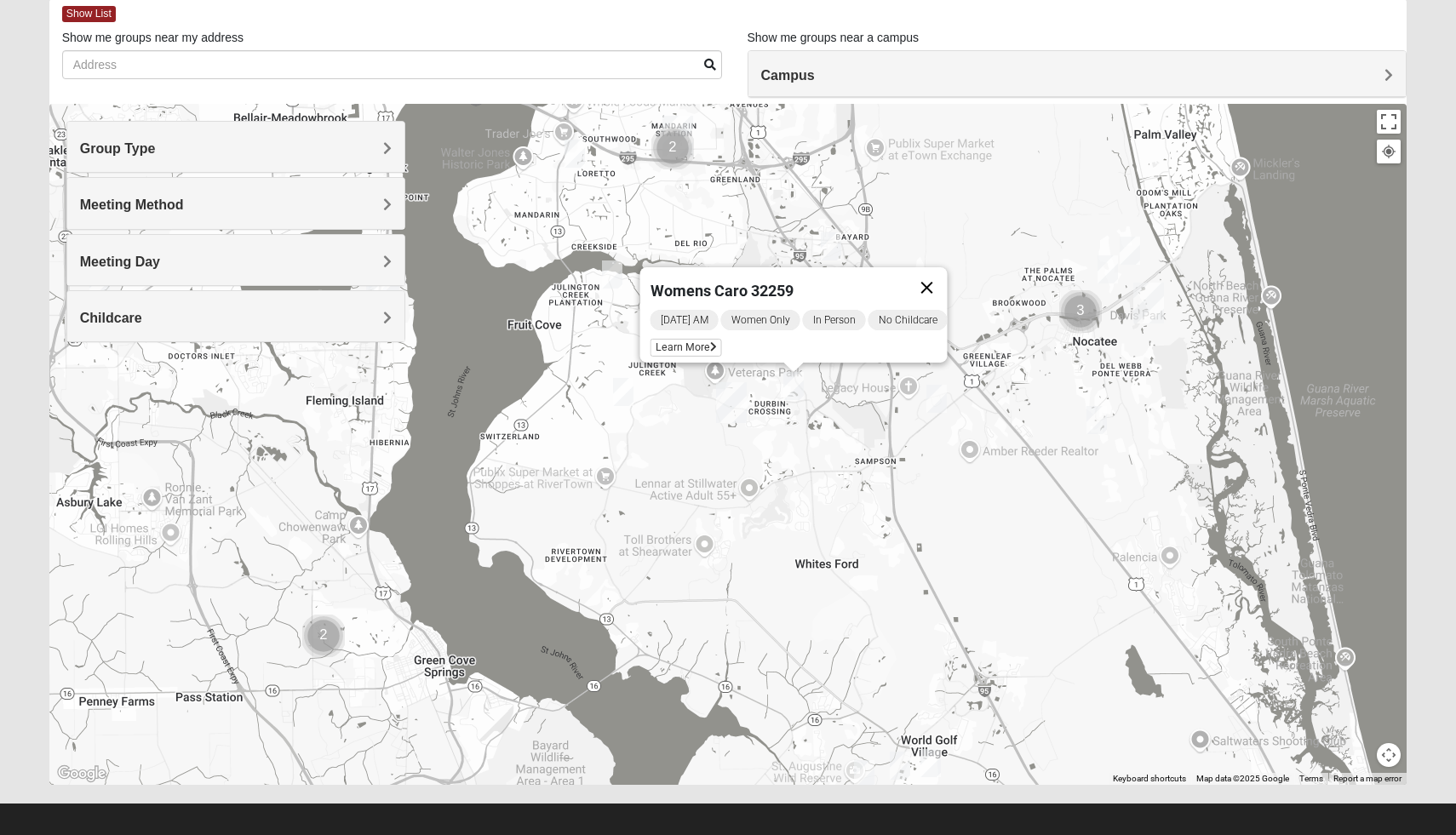
click at [936, 271] on button "Close" at bounding box center [927, 287] width 40 height 40
